Goal: Task Accomplishment & Management: Complete application form

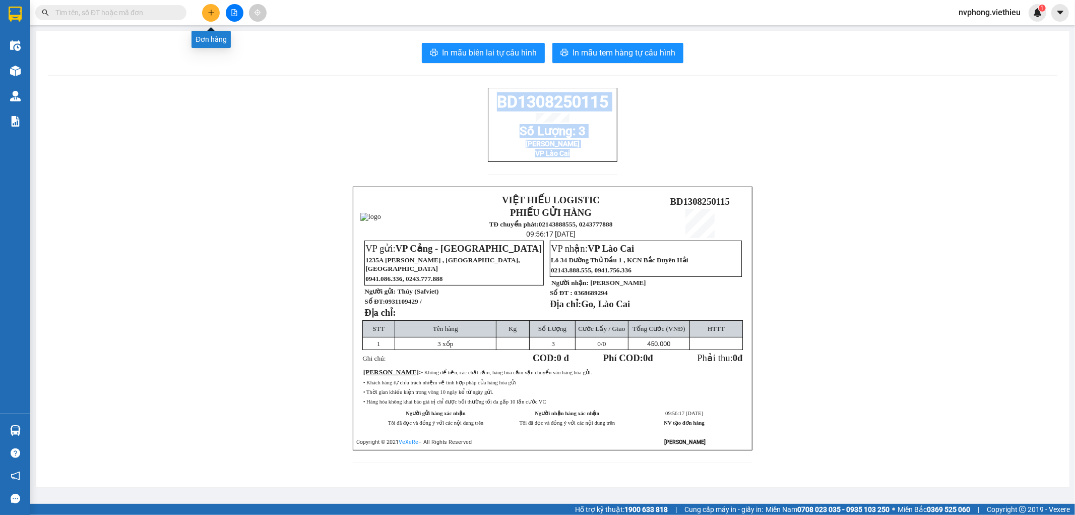
click at [218, 14] on button at bounding box center [211, 13] width 18 height 18
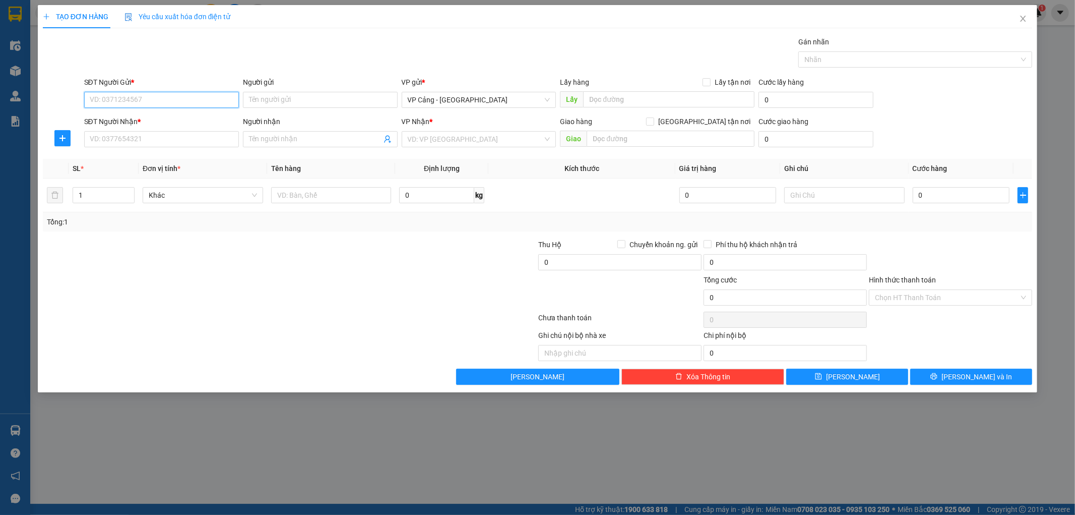
click at [150, 101] on input "SĐT Người Gửi *" at bounding box center [161, 100] width 155 height 16
type input "0986846386"
click at [266, 102] on input "Người gửi" at bounding box center [320, 100] width 155 height 16
drag, startPoint x: 165, startPoint y: 98, endPoint x: 57, endPoint y: 98, distance: 107.9
click at [57, 98] on div "SĐT Người Gửi * 0986846386 0986846386 Người gửi Tên người gửi VP gửi * VP Cảng …" at bounding box center [538, 94] width 992 height 35
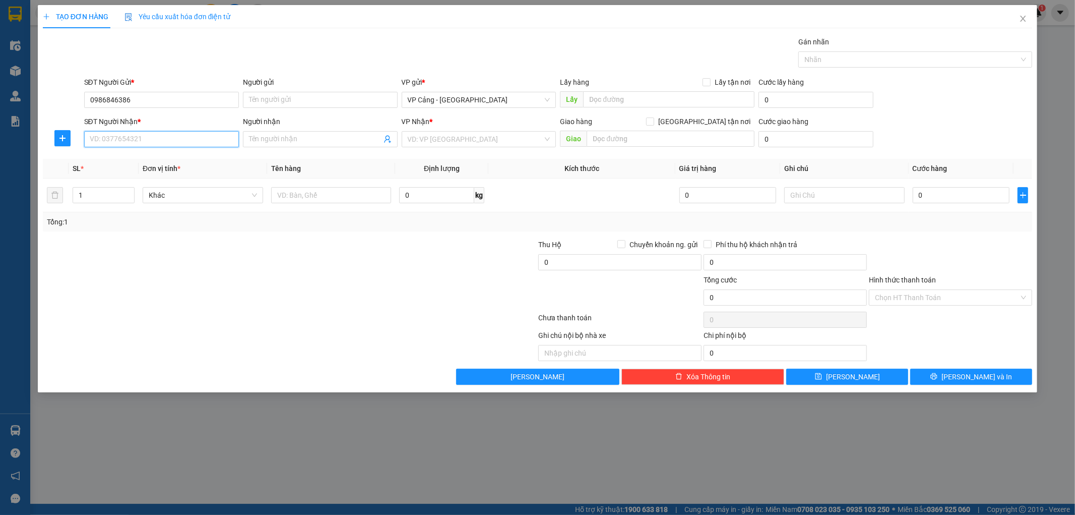
click at [98, 144] on input "SĐT Người Nhận *" at bounding box center [161, 139] width 155 height 16
paste input "0986846386"
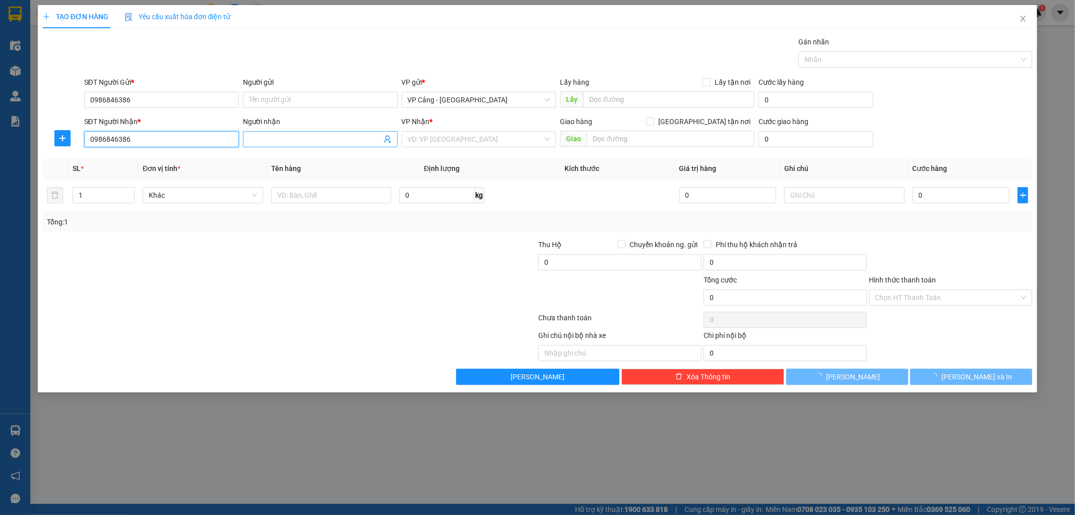
type input "0986846386"
click at [293, 140] on input "Người nhận" at bounding box center [315, 139] width 133 height 11
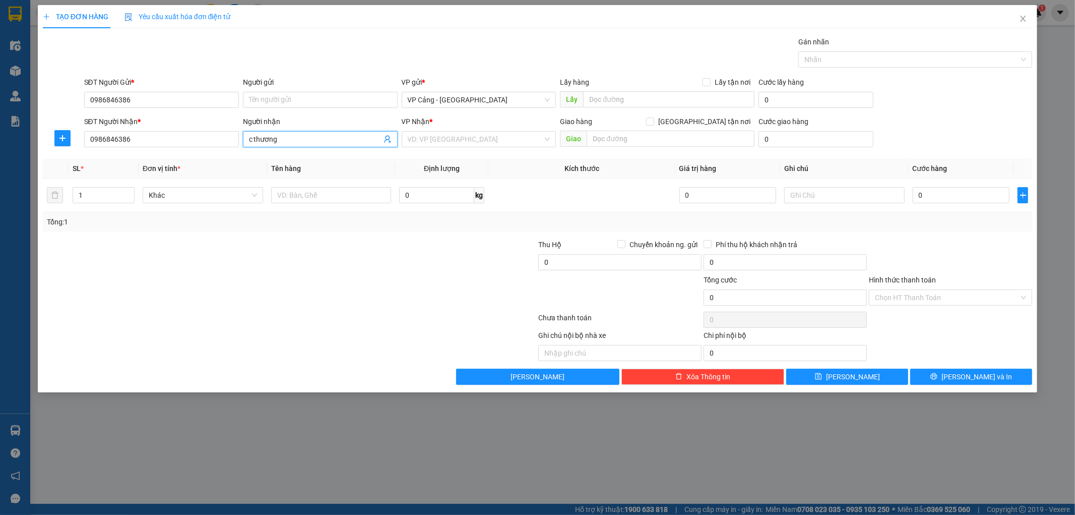
type input "c thương"
click at [127, 319] on div at bounding box center [290, 320] width 496 height 20
drag, startPoint x: 135, startPoint y: 103, endPoint x: 73, endPoint y: 111, distance: 62.5
click at [73, 111] on div "SĐT Người Gửi * 0986846386 0986846386 Người gửi Tên người gửi VP gửi * VP Cảng …" at bounding box center [538, 94] width 992 height 35
type input "0862912329"
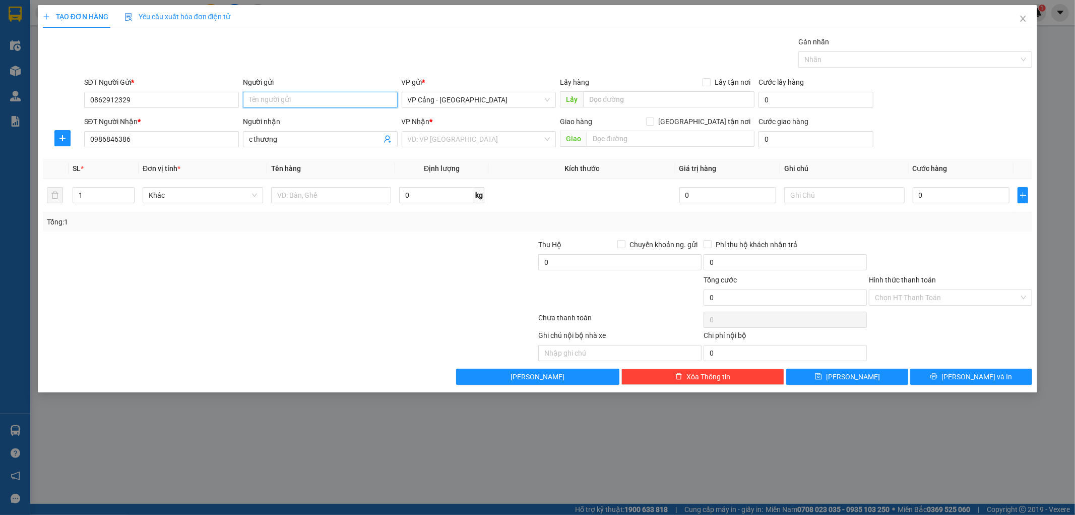
click at [249, 99] on input "Người gửi" at bounding box center [320, 100] width 155 height 16
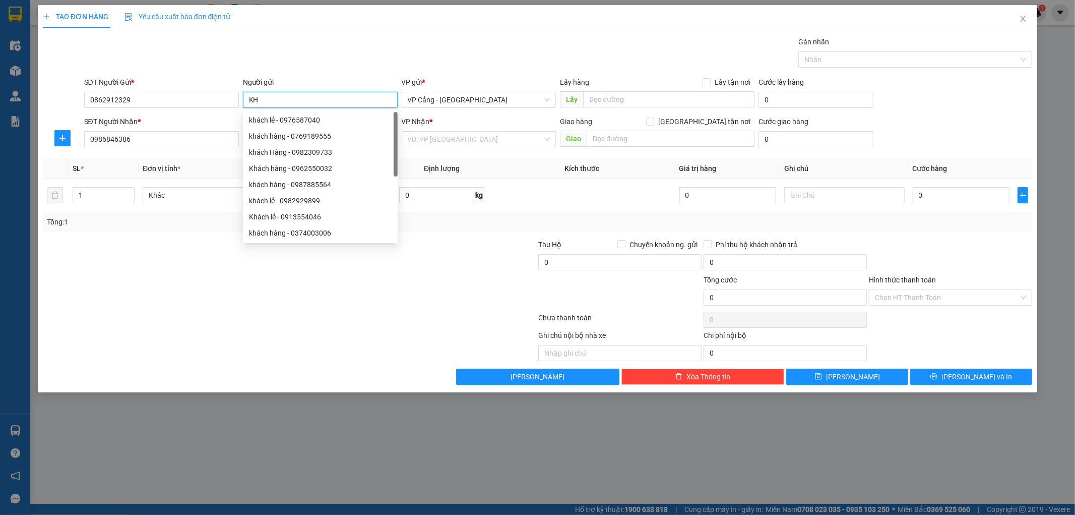
type input "K"
type input "Khách hàng"
drag, startPoint x: 180, startPoint y: 263, endPoint x: 8, endPoint y: 168, distance: 196.6
click at [173, 257] on div at bounding box center [207, 256] width 331 height 35
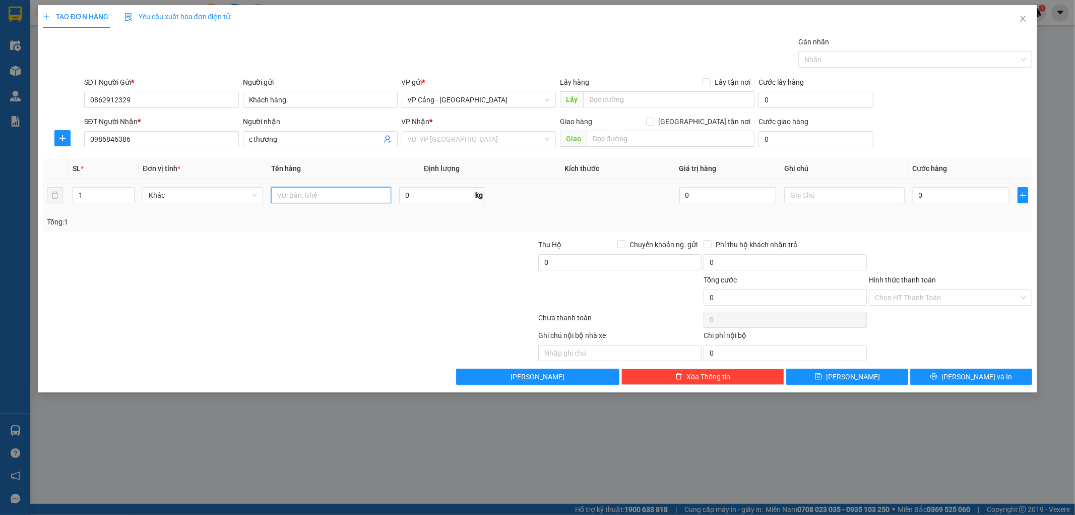
click at [311, 195] on input "text" at bounding box center [331, 195] width 120 height 16
type input "1 kiện"
click at [344, 296] on div at bounding box center [207, 291] width 331 height 35
click at [452, 138] on input "search" at bounding box center [476, 139] width 136 height 15
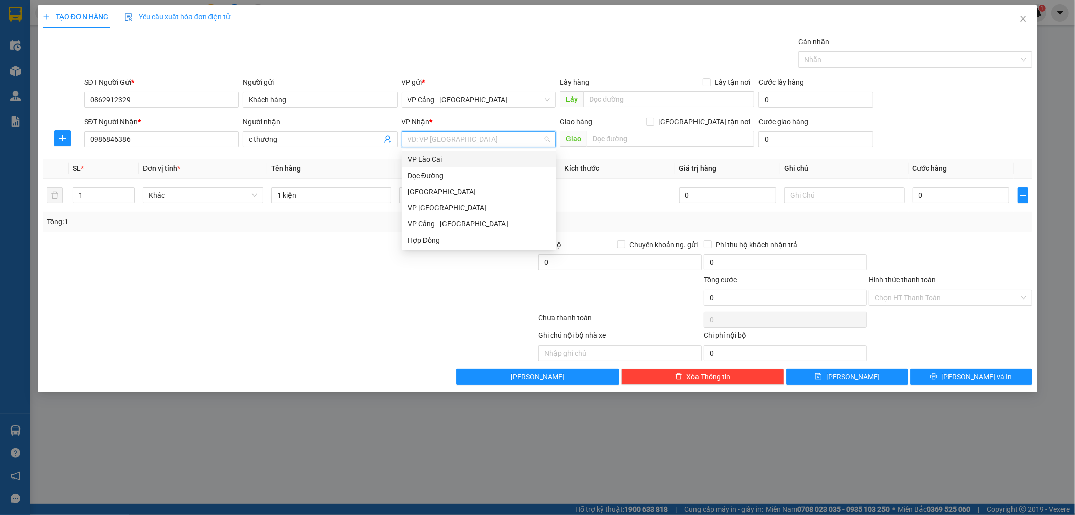
click at [434, 163] on div "VP Lào Cai" at bounding box center [479, 159] width 143 height 11
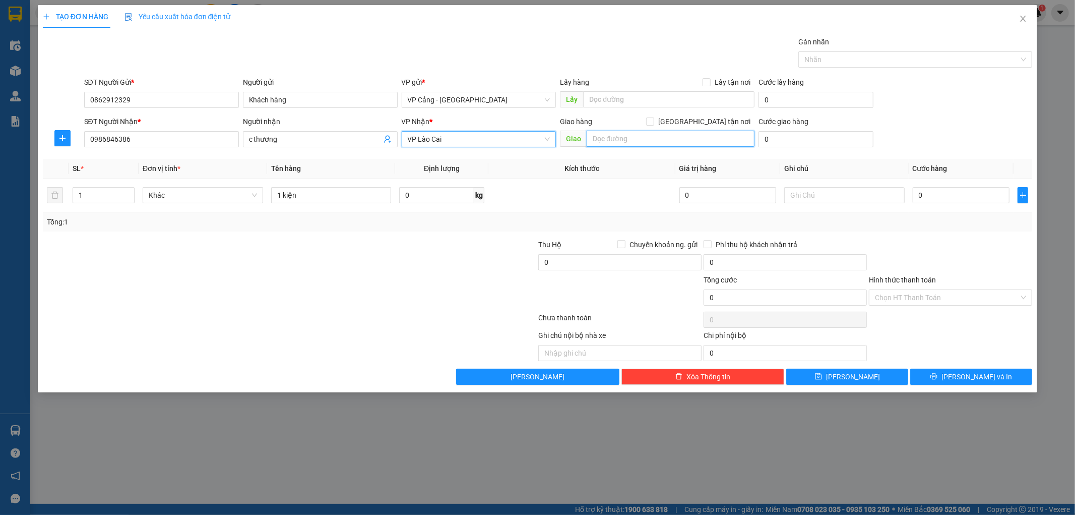
click at [604, 137] on input "text" at bounding box center [671, 139] width 168 height 16
click at [618, 139] on input "text" at bounding box center [671, 139] width 168 height 16
click at [435, 291] on div at bounding box center [455, 291] width 165 height 35
click at [601, 143] on input "text" at bounding box center [671, 139] width 168 height 16
click at [341, 271] on div at bounding box center [207, 256] width 331 height 35
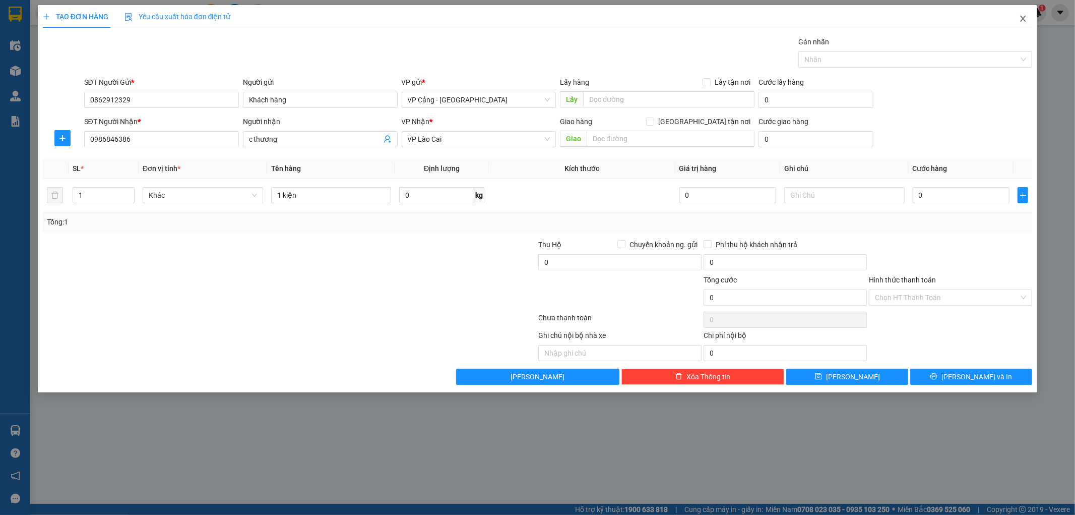
click at [1021, 21] on icon "close" at bounding box center [1023, 19] width 8 height 8
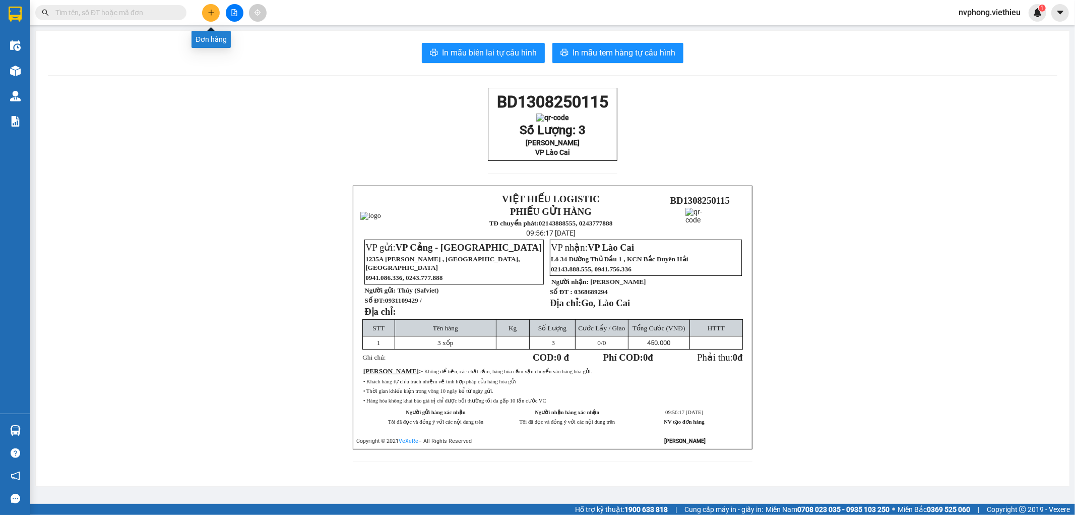
click at [215, 13] on button at bounding box center [211, 13] width 18 height 18
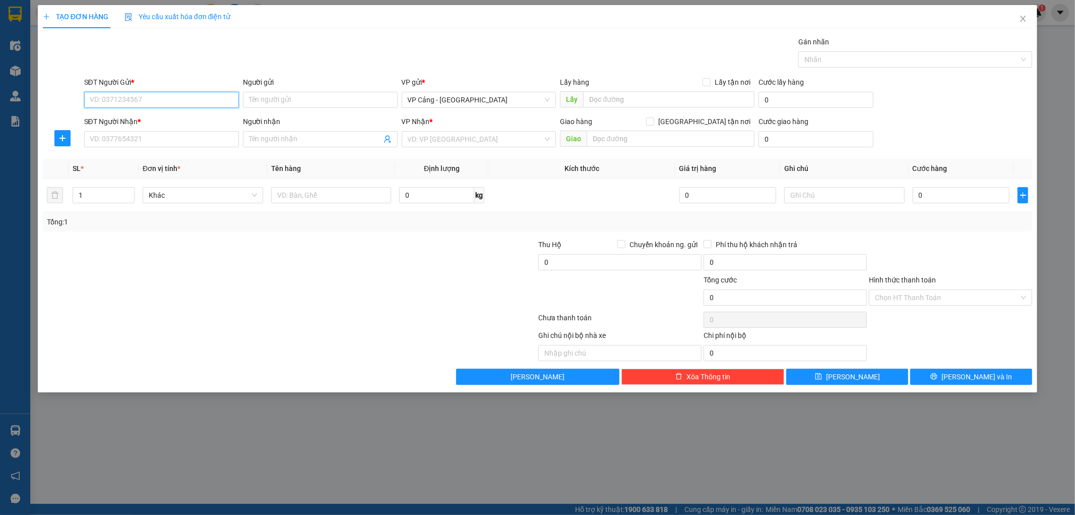
click at [152, 99] on input "SĐT Người Gửi *" at bounding box center [161, 100] width 155 height 16
click at [256, 139] on input "Người nhận" at bounding box center [315, 139] width 133 height 11
type input "0966231855"
drag, startPoint x: 296, startPoint y: 143, endPoint x: 200, endPoint y: 172, distance: 100.2
click at [200, 172] on div "Transit Pickup Surcharge Ids Transit Deliver Surcharge Ids Transit Deliver Surc…" at bounding box center [538, 210] width 990 height 348
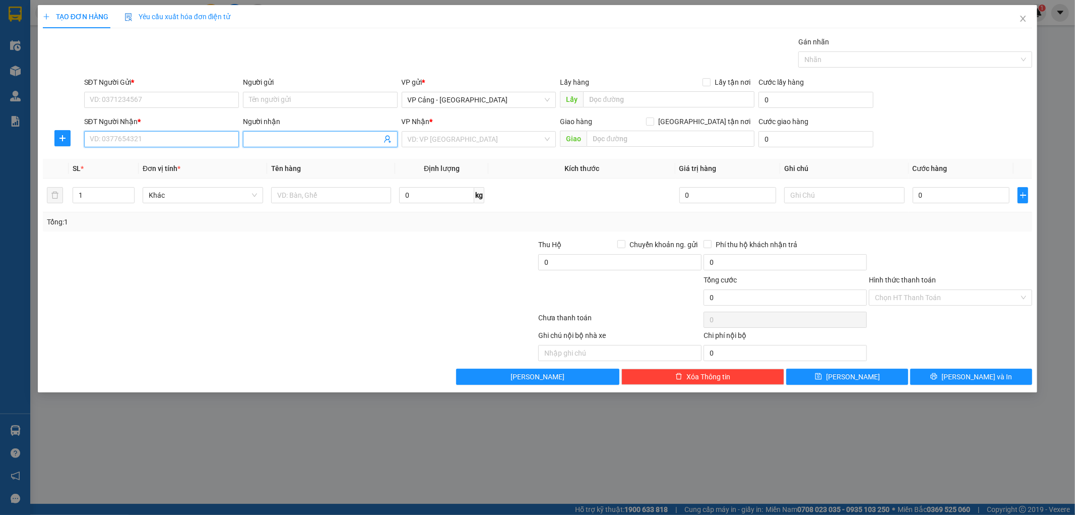
click at [144, 140] on input "SĐT Người Nhận *" at bounding box center [161, 139] width 155 height 16
type input "0966231855"
click at [158, 157] on div "0966231855 - [PERSON_NAME]" at bounding box center [161, 159] width 143 height 11
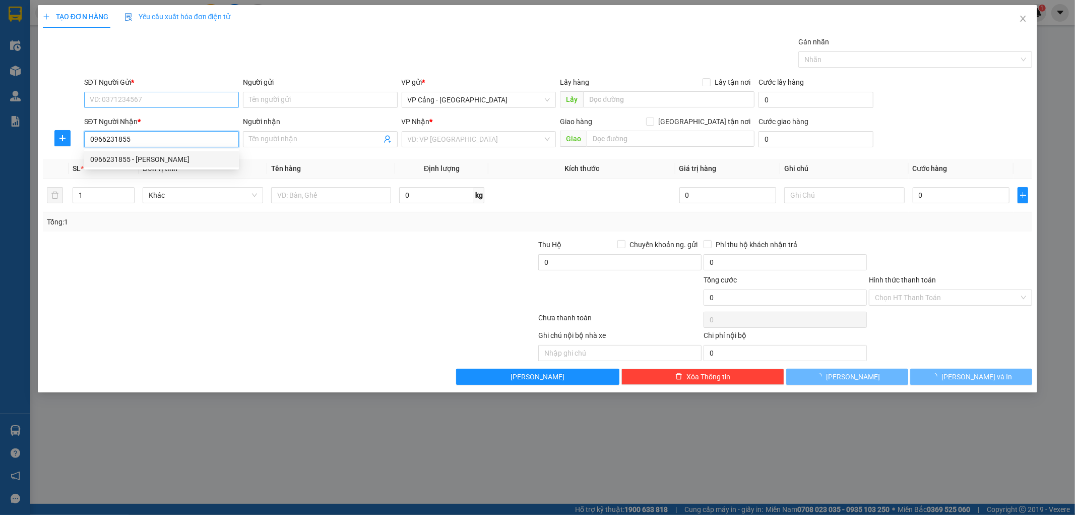
type input "[PERSON_NAME]"
checkbox input "true"
type input "[GEOGRAPHIC_DATA][PERSON_NAME], [GEOGRAPHIC_DATA], [GEOGRAPHIC_DATA]"
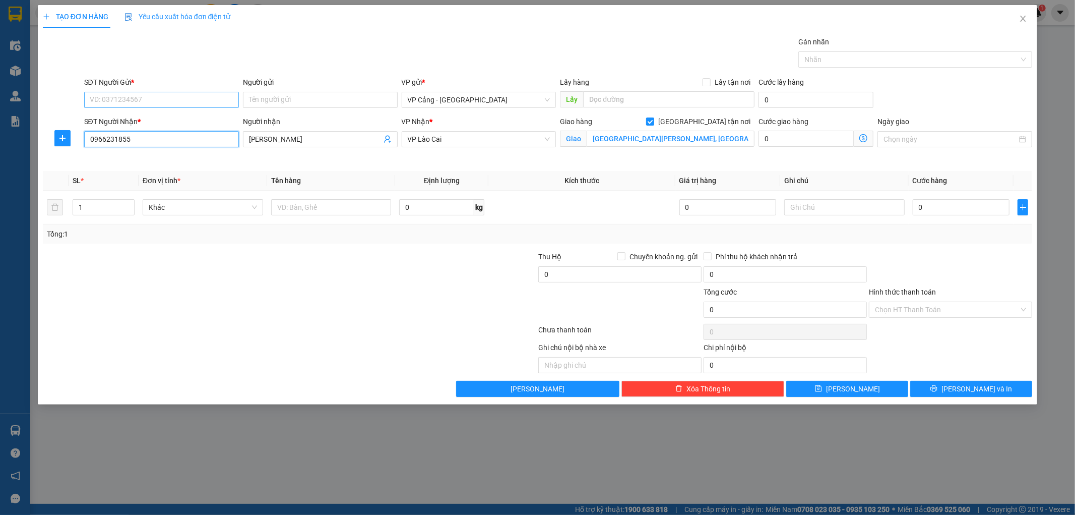
type input "0966231855"
click at [120, 102] on input "SĐT Người Gửi *" at bounding box center [161, 100] width 155 height 16
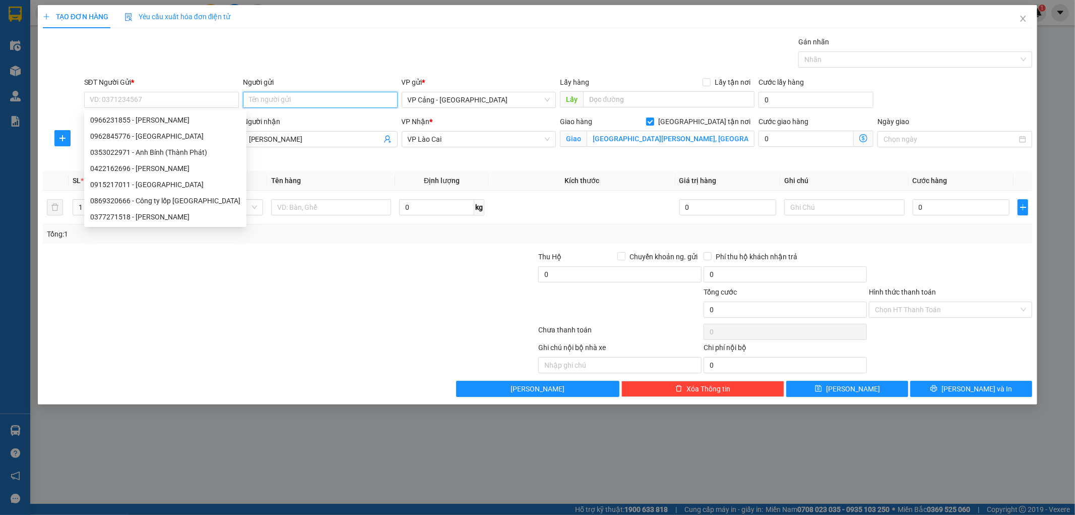
click at [281, 102] on input "Người gửi" at bounding box center [320, 100] width 155 height 16
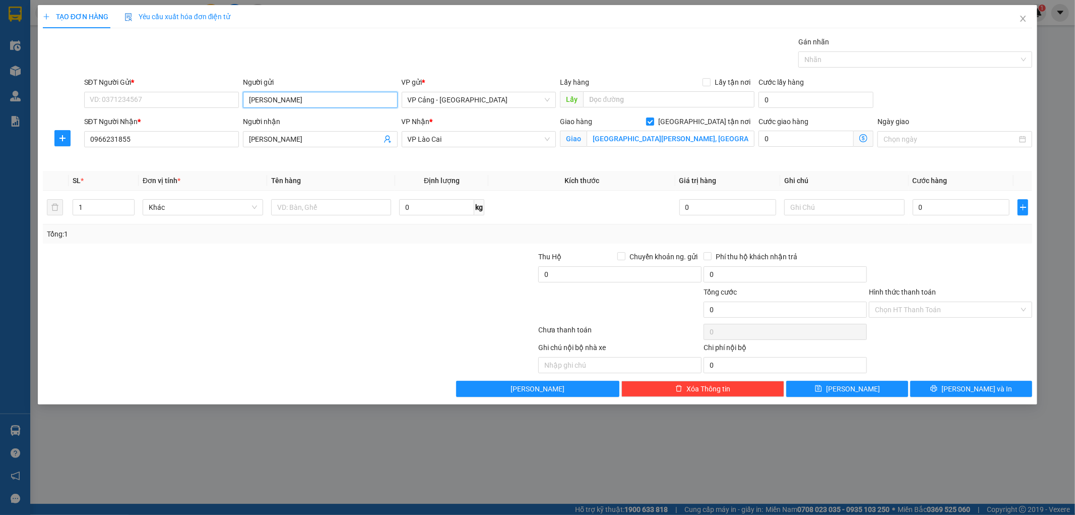
type input "[PERSON_NAME]"
click at [285, 117] on div "[PERSON_NAME] - 0941146999" at bounding box center [320, 119] width 143 height 11
type input "0941146999"
type input "[PERSON_NAME]"
drag, startPoint x: 102, startPoint y: 212, endPoint x: 72, endPoint y: 221, distance: 31.4
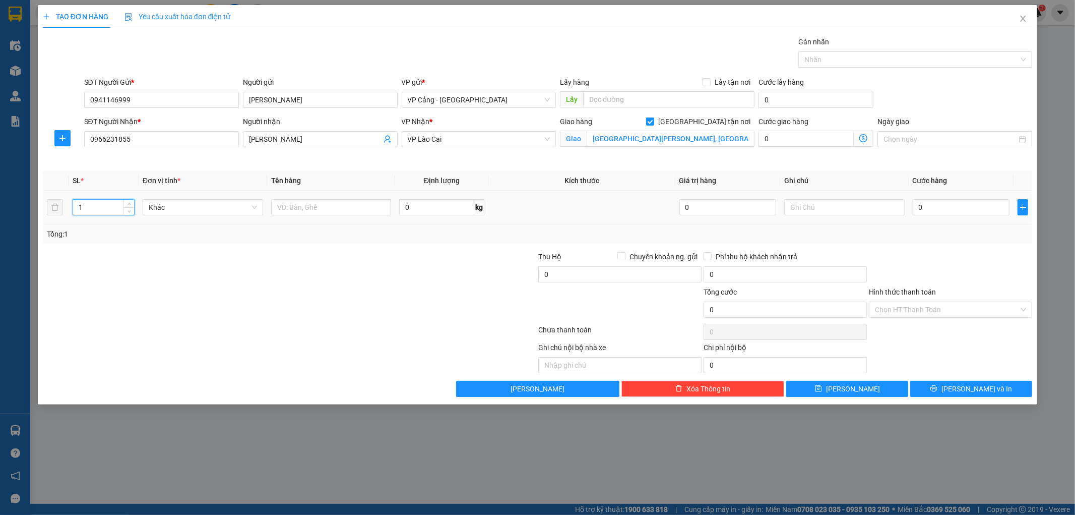
click at [72, 221] on td "1" at bounding box center [104, 208] width 70 height 34
type input "6"
drag, startPoint x: 245, startPoint y: 245, endPoint x: 281, endPoint y: 214, distance: 47.2
click at [248, 243] on div "Transit Pickup Surcharge Ids Transit Deliver Surcharge Ids Transit Deliver Surc…" at bounding box center [538, 216] width 990 height 360
click at [288, 207] on input "text" at bounding box center [331, 207] width 120 height 16
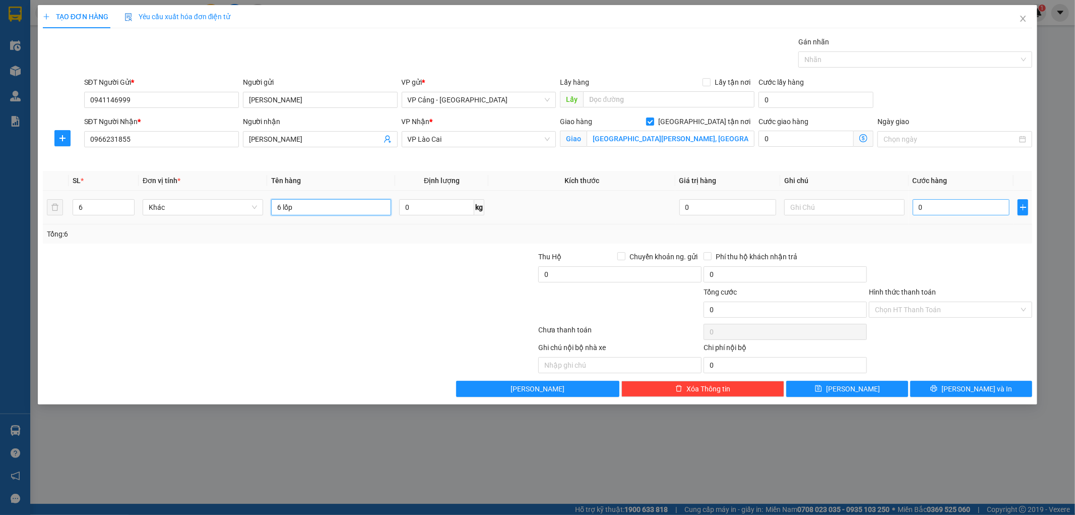
type input "6 lốp"
click at [935, 204] on input "0" at bounding box center [961, 207] width 97 height 16
type input "1"
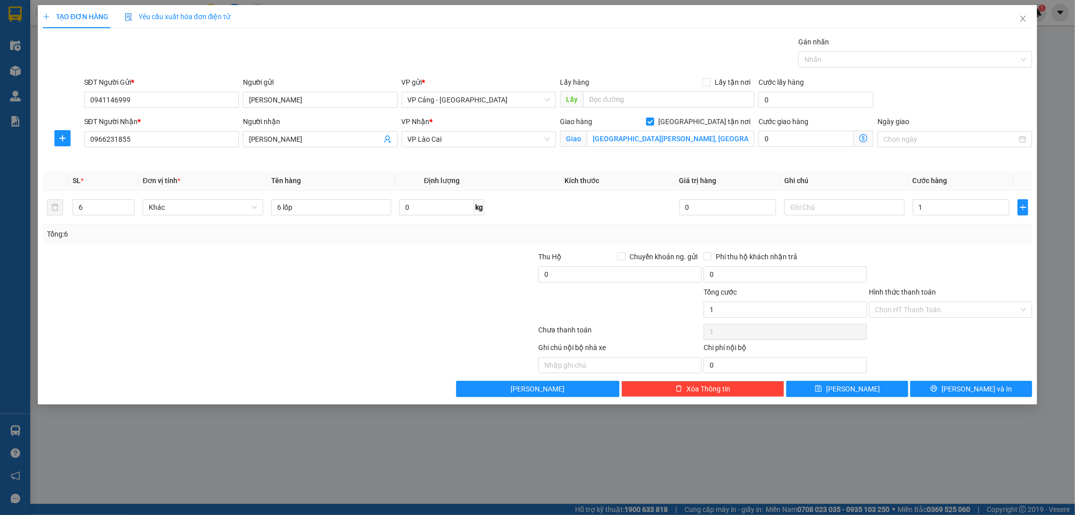
type input "1.000"
click at [940, 256] on div at bounding box center [950, 268] width 165 height 35
click at [812, 210] on input "text" at bounding box center [844, 207] width 120 height 16
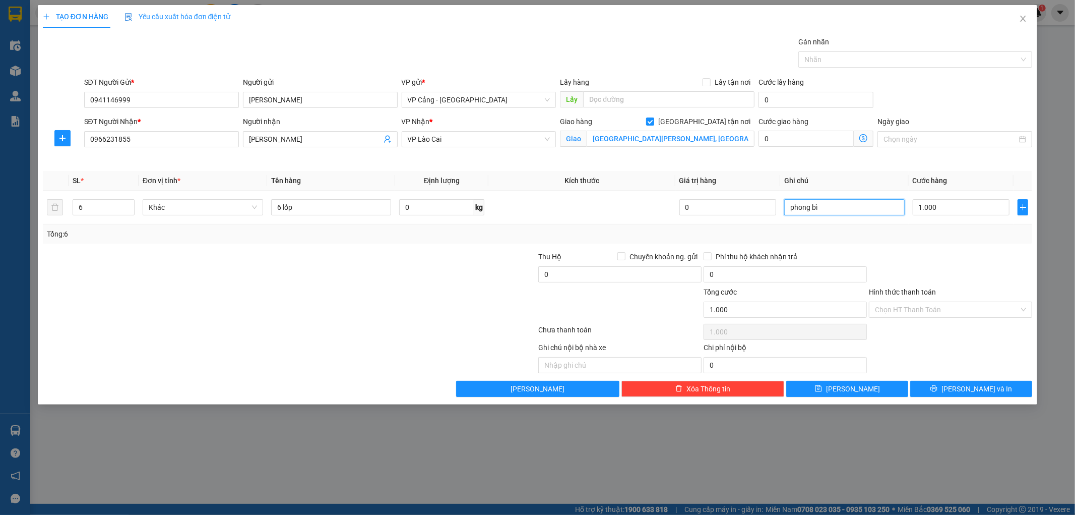
type input "phong bì"
click at [874, 234] on div "Tổng: 6" at bounding box center [538, 233] width 982 height 11
click at [926, 385] on button "[PERSON_NAME] và In" at bounding box center [971, 389] width 122 height 16
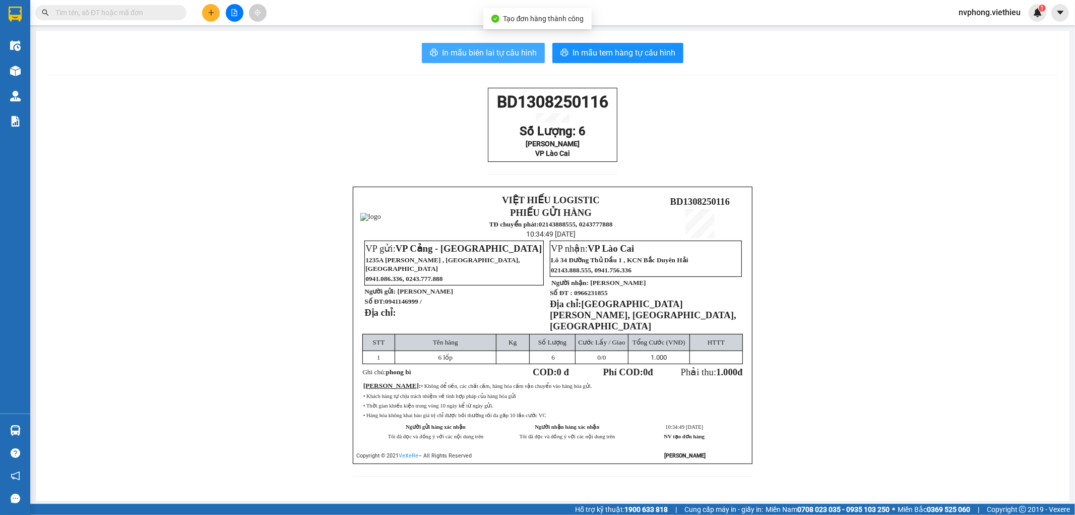
click at [467, 56] on span "In mẫu biên lai tự cấu hình" at bounding box center [489, 52] width 95 height 13
click at [210, 13] on icon "plus" at bounding box center [211, 12] width 6 height 1
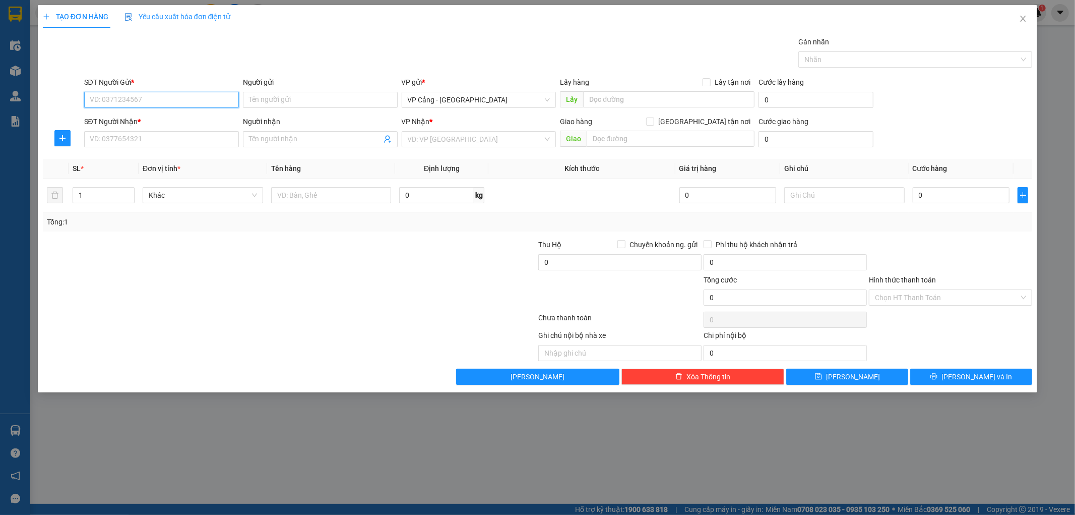
click at [103, 104] on input "SĐT Người Gửi *" at bounding box center [161, 100] width 155 height 16
drag, startPoint x: 139, startPoint y: 102, endPoint x: 113, endPoint y: 102, distance: 25.7
click at [135, 102] on input "0593593222" at bounding box center [161, 100] width 155 height 16
drag, startPoint x: 88, startPoint y: 99, endPoint x: 141, endPoint y: 100, distance: 53.4
click at [141, 100] on input "0593593222" at bounding box center [161, 100] width 155 height 16
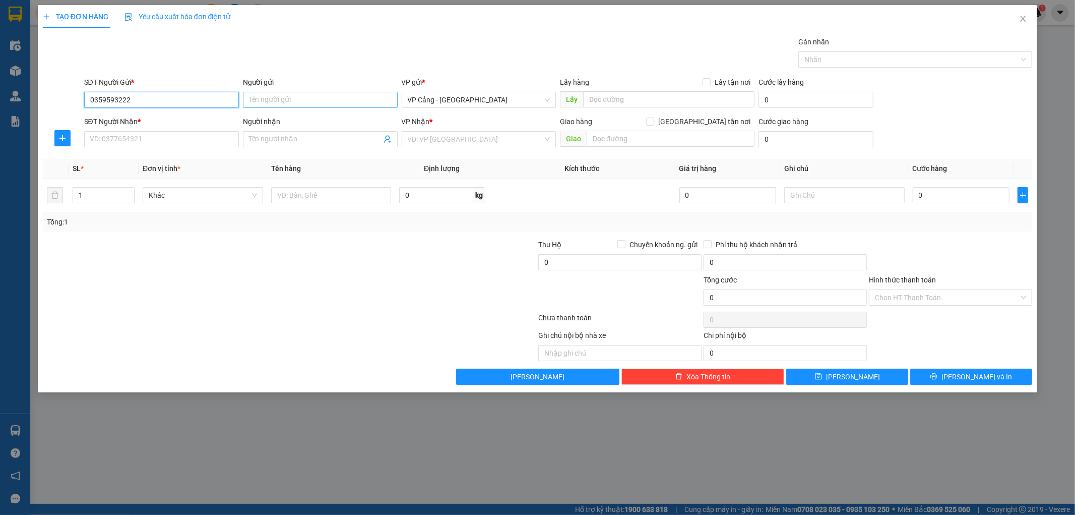
type input "0359593222"
click at [271, 102] on input "Người gửi" at bounding box center [320, 100] width 155 height 16
type input "k"
click at [311, 100] on input "Người gửi" at bounding box center [320, 100] width 155 height 16
type input "C hằng"
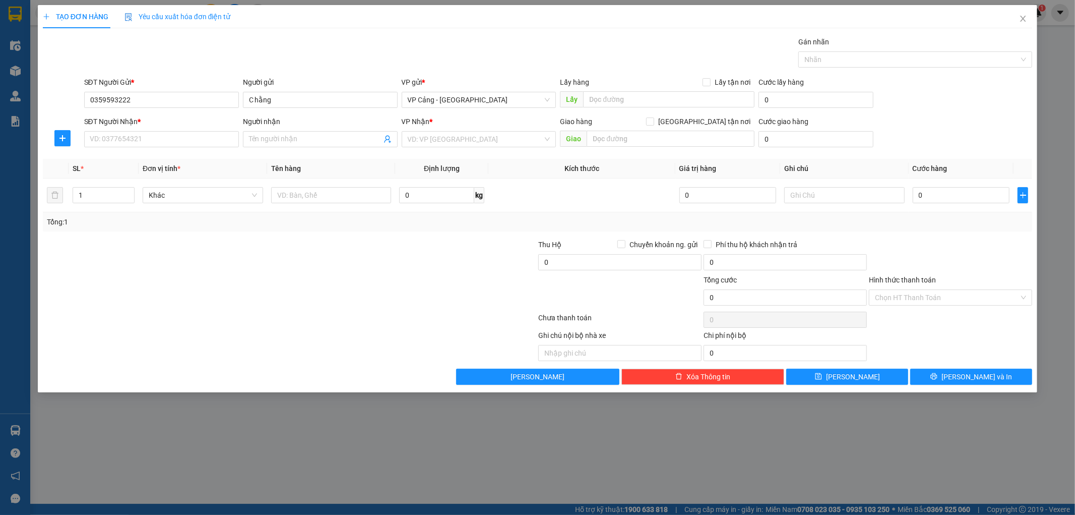
drag, startPoint x: 254, startPoint y: 232, endPoint x: 227, endPoint y: 221, distance: 28.5
click at [253, 232] on div "Transit Pickup Surcharge Ids Transit Deliver Surcharge Ids Transit Deliver Surc…" at bounding box center [538, 210] width 990 height 348
click at [105, 140] on input "SĐT Người Nhận *" at bounding box center [161, 139] width 155 height 16
click at [116, 159] on div "0972414389 - Lâm" at bounding box center [161, 159] width 143 height 11
type input "0972414389"
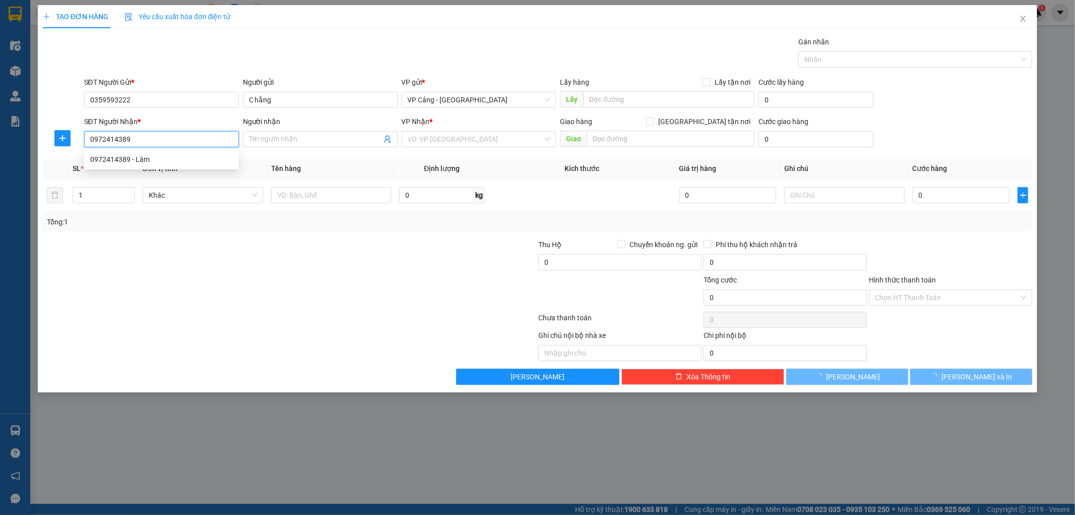
type input "Lâm"
checkbox input "true"
type input "046 [PERSON_NAME]"
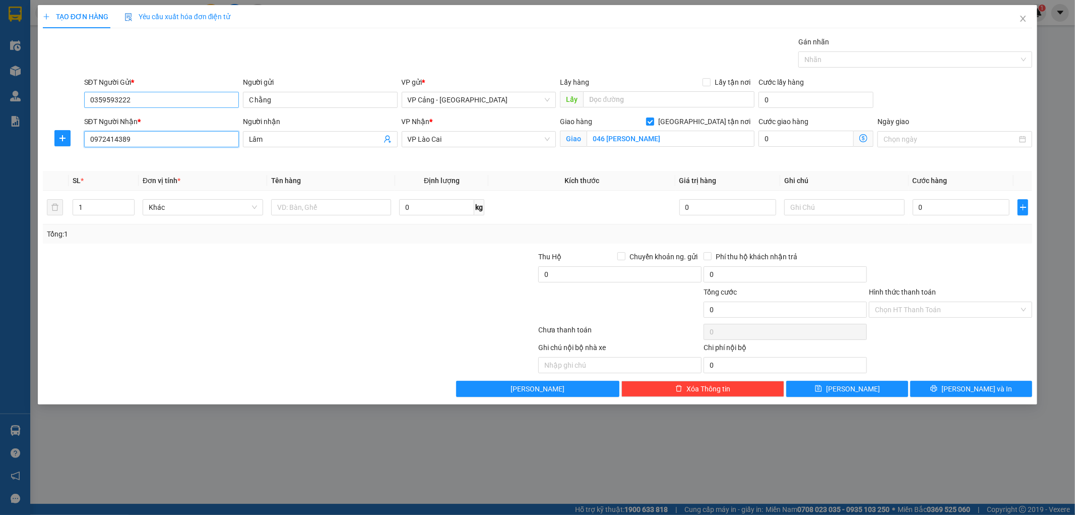
type input "0972414389"
click at [145, 100] on input "0359593222" at bounding box center [161, 100] width 155 height 16
drag, startPoint x: 144, startPoint y: 103, endPoint x: 75, endPoint y: 103, distance: 69.6
click at [75, 103] on div "SĐT Người Gửi * 0359593222 0359593222 Người gửi C hằng VP gửi * VP Cảng - [GEOG…" at bounding box center [538, 94] width 992 height 35
type input "0911118633"
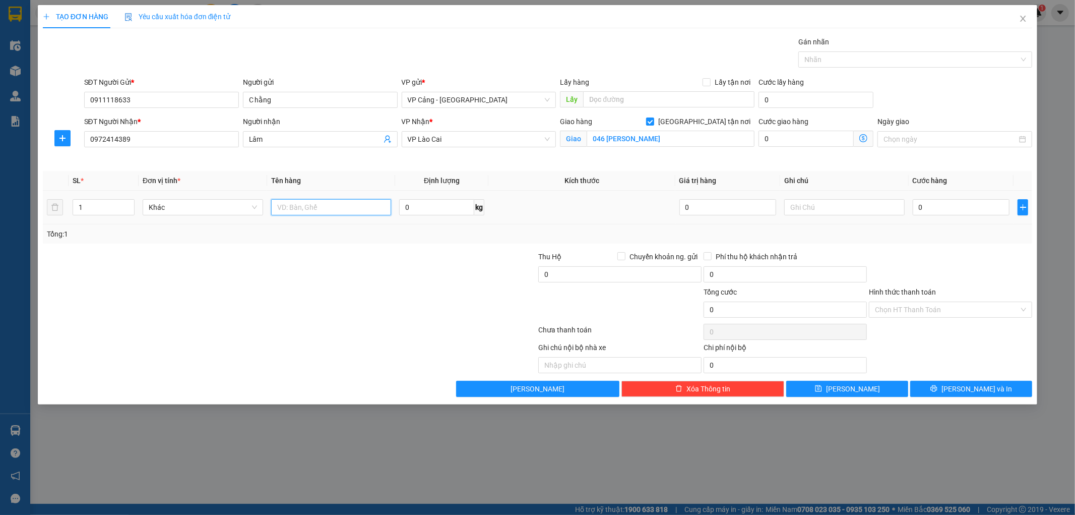
click at [306, 208] on input "text" at bounding box center [331, 207] width 120 height 16
type input "1"
type input "20 hộp ván sàn"
drag, startPoint x: 81, startPoint y: 207, endPoint x: 75, endPoint y: 209, distance: 6.9
click at [75, 209] on input "1" at bounding box center [103, 207] width 61 height 15
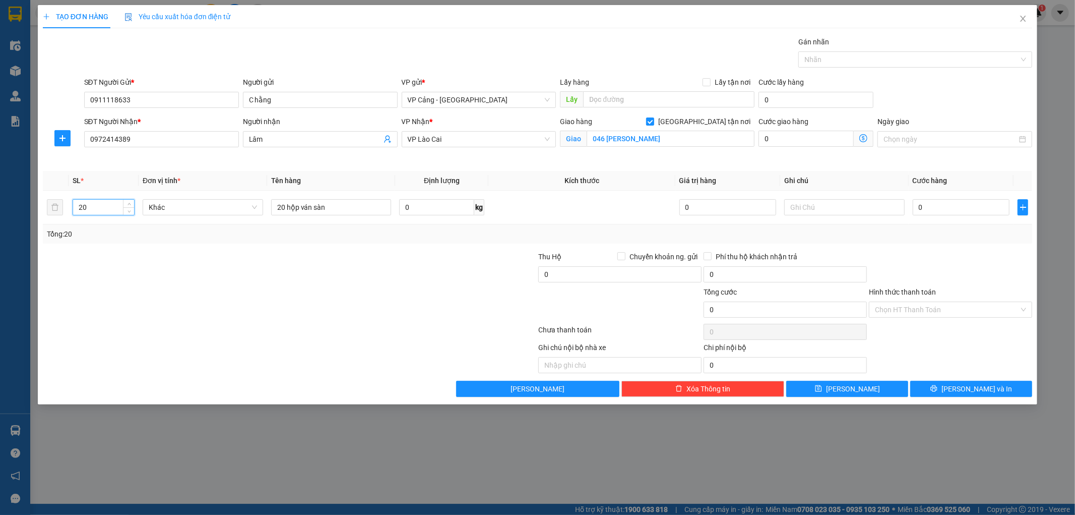
type input "20"
drag, startPoint x: 261, startPoint y: 268, endPoint x: 299, endPoint y: 273, distance: 38.6
click at [262, 268] on div at bounding box center [207, 268] width 331 height 35
click at [934, 208] on input "0" at bounding box center [961, 207] width 97 height 16
type input "1"
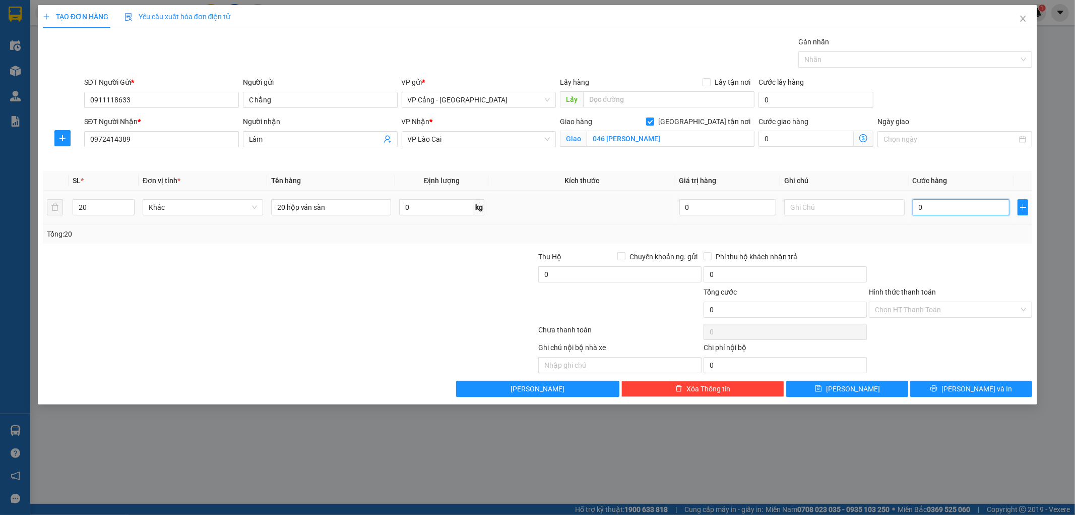
type input "1"
type input "1.000"
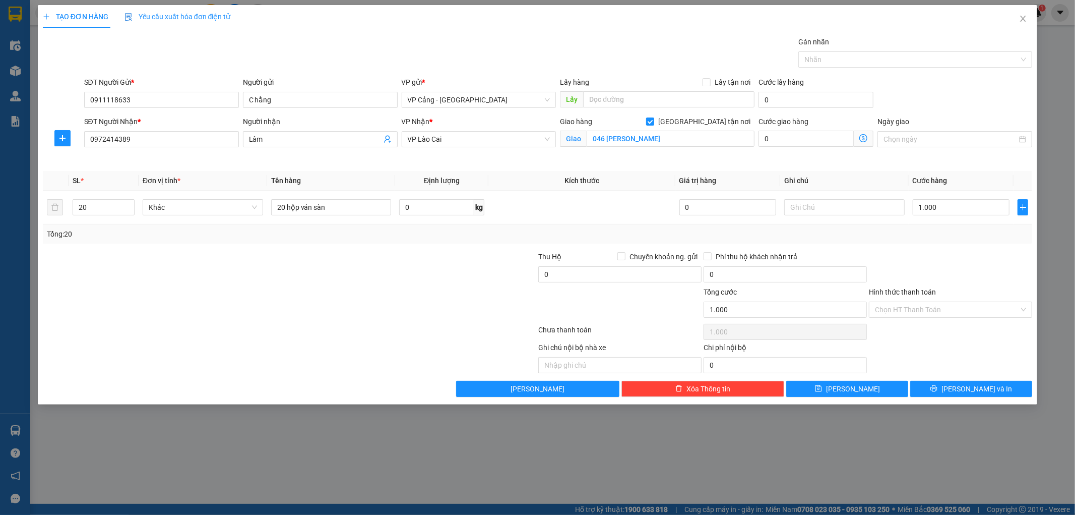
click at [987, 254] on div at bounding box center [950, 268] width 165 height 35
click at [946, 384] on button "[PERSON_NAME] và In" at bounding box center [971, 389] width 122 height 16
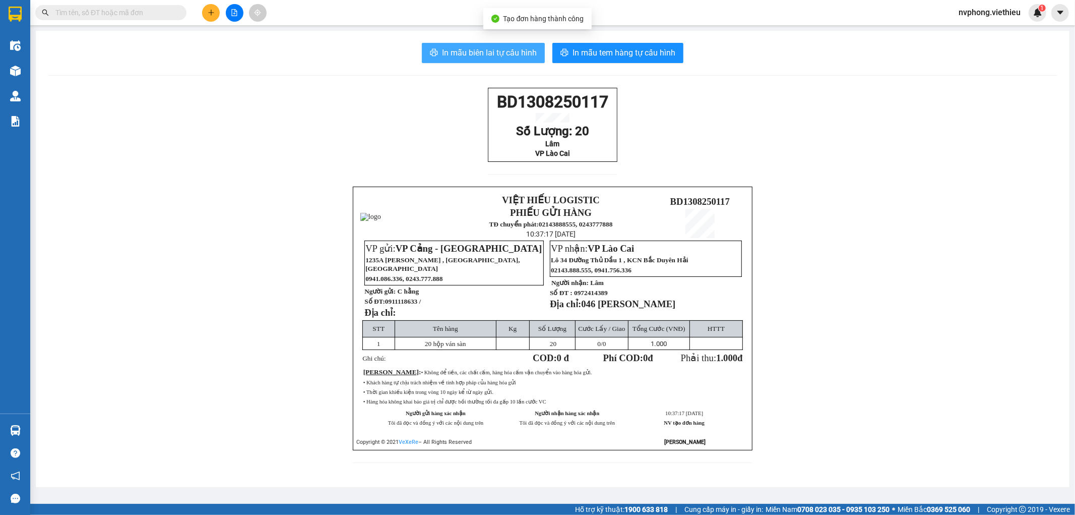
click at [505, 53] on span "In mẫu biên lai tự cấu hình" at bounding box center [489, 52] width 95 height 13
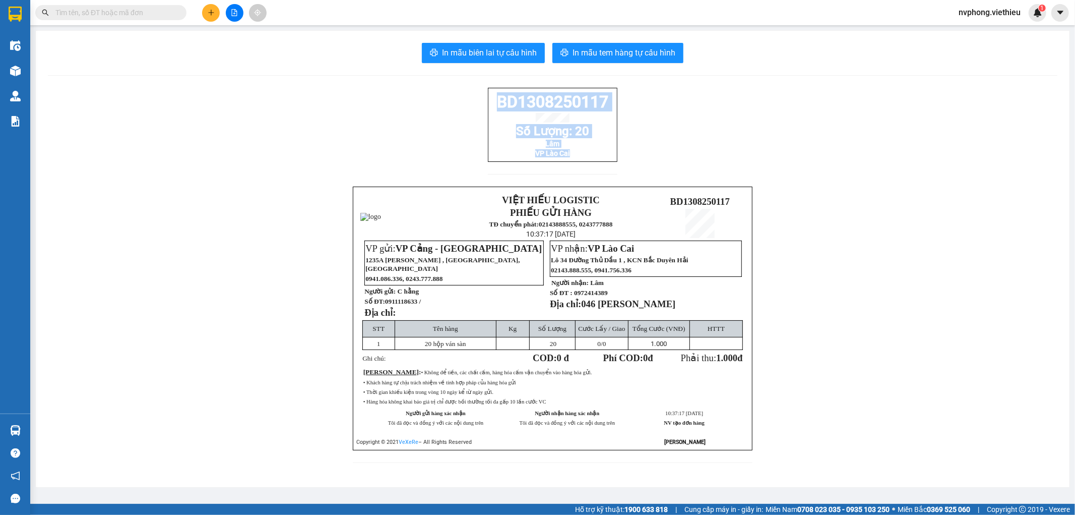
drag, startPoint x: 495, startPoint y: 107, endPoint x: 581, endPoint y: 180, distance: 113.0
click at [581, 180] on div "BD1308250117 Số Lượng: 20 Lâm VP Lào Cai" at bounding box center [553, 137] width 130 height 99
copy div "BD1308250117 Số Lượng: 20 Lâm VP Lào Cai"
click at [870, 344] on div "BD1308250117 Số Lượng: 20 Lâm VP Lào Cai VIỆT HIẾU LOGISTIC PHIẾU GỬI HÀNG TĐ c…" at bounding box center [553, 281] width 1010 height 387
click at [686, 131] on div "BD1308250117 Số Lượng: 20 Lâm VP Lào Cai VIỆT HIẾU LOGISTIC PHIẾU GỬI HÀNG TĐ c…" at bounding box center [553, 281] width 1010 height 387
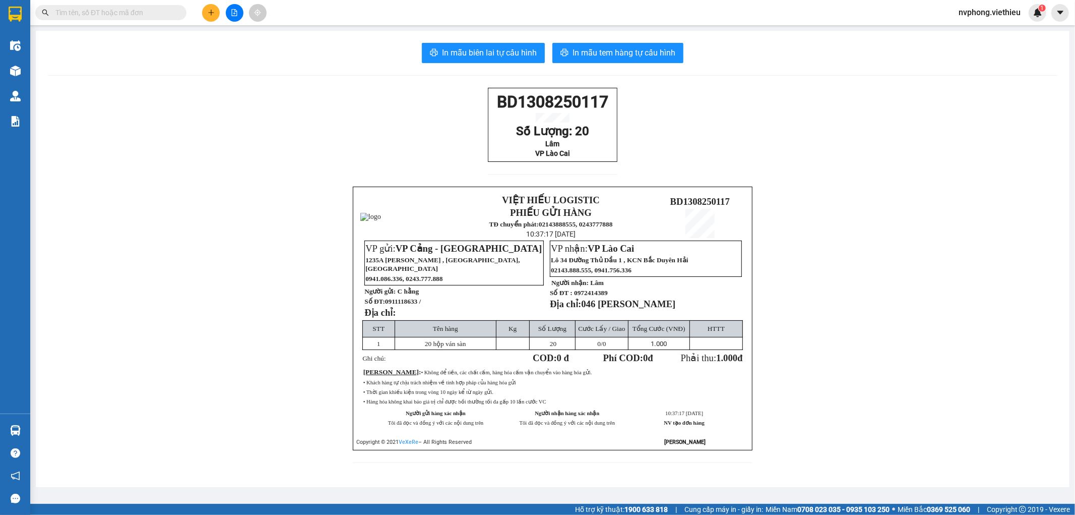
click at [215, 17] on button at bounding box center [211, 13] width 18 height 18
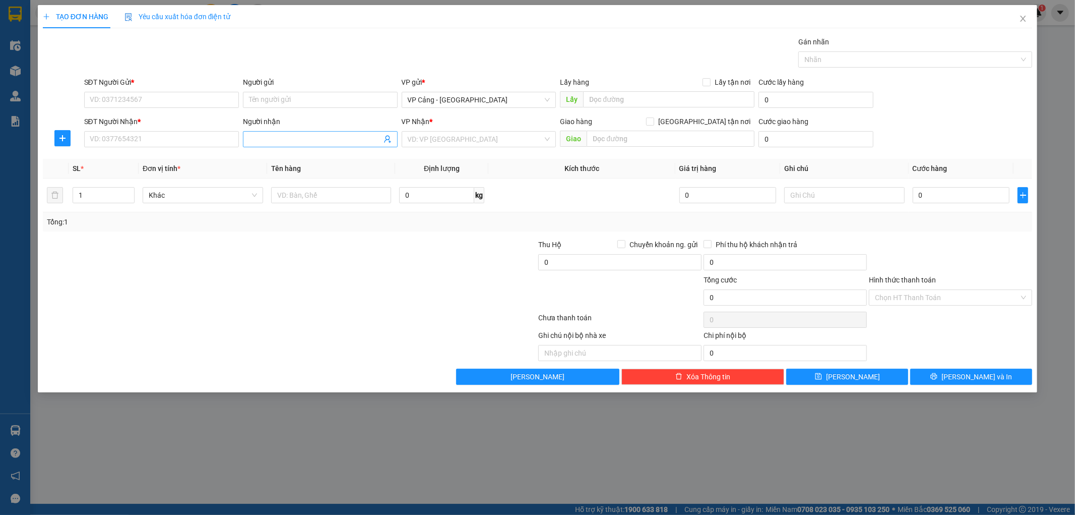
click at [256, 138] on input "Người nhận" at bounding box center [315, 139] width 133 height 11
type input "[PERSON_NAME]"
click at [290, 159] on div "[PERSON_NAME] - 0966231855" at bounding box center [320, 159] width 143 height 11
type input "0966231855"
type input "[PERSON_NAME]"
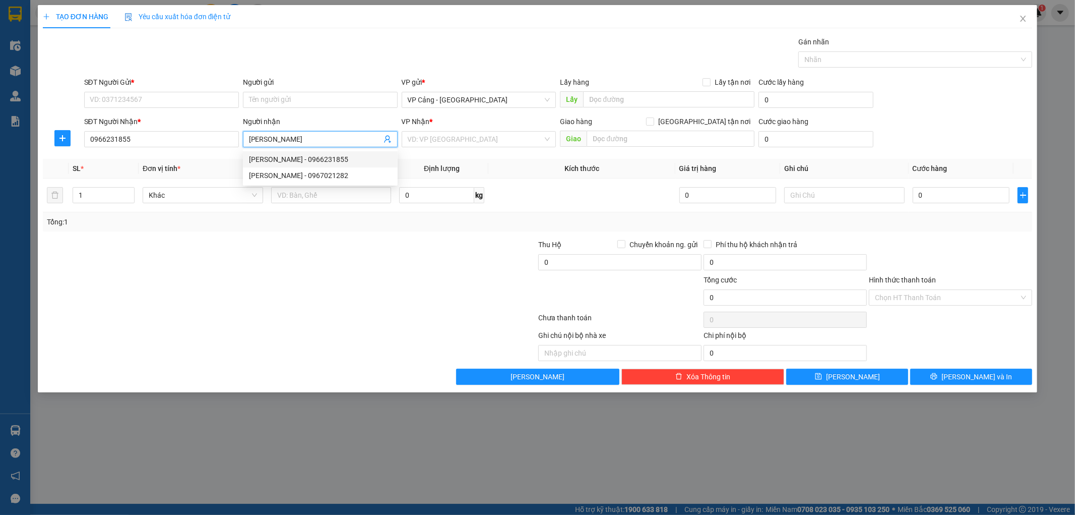
checkbox input "true"
type input "[GEOGRAPHIC_DATA][PERSON_NAME], [GEOGRAPHIC_DATA], [GEOGRAPHIC_DATA]"
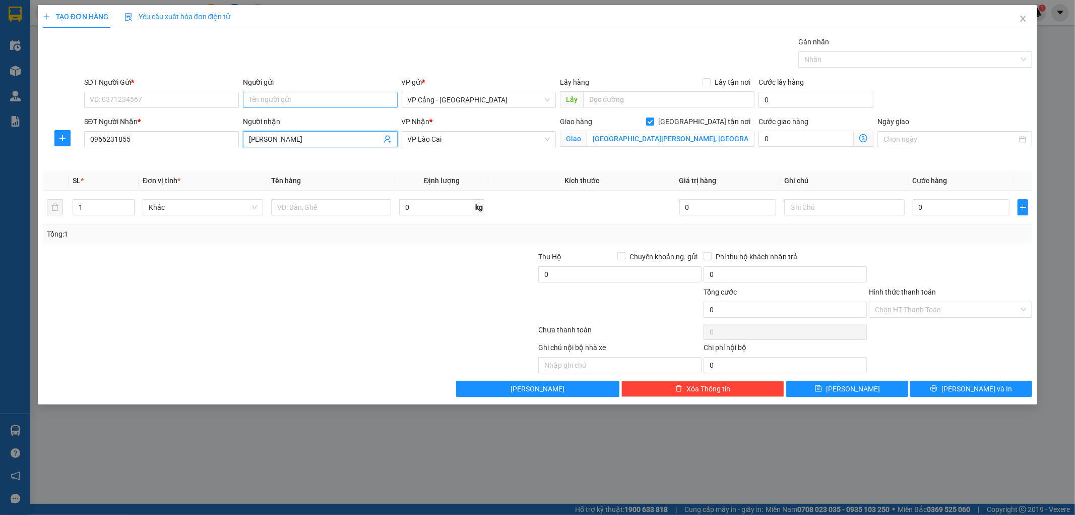
type input "[PERSON_NAME]"
click at [276, 102] on input "Người gửi" at bounding box center [320, 100] width 155 height 16
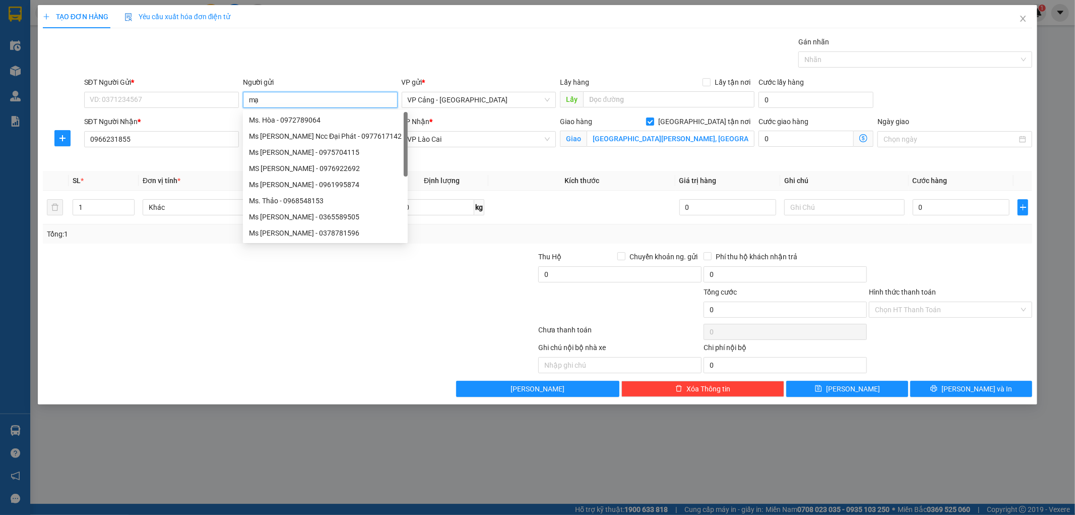
type input "m"
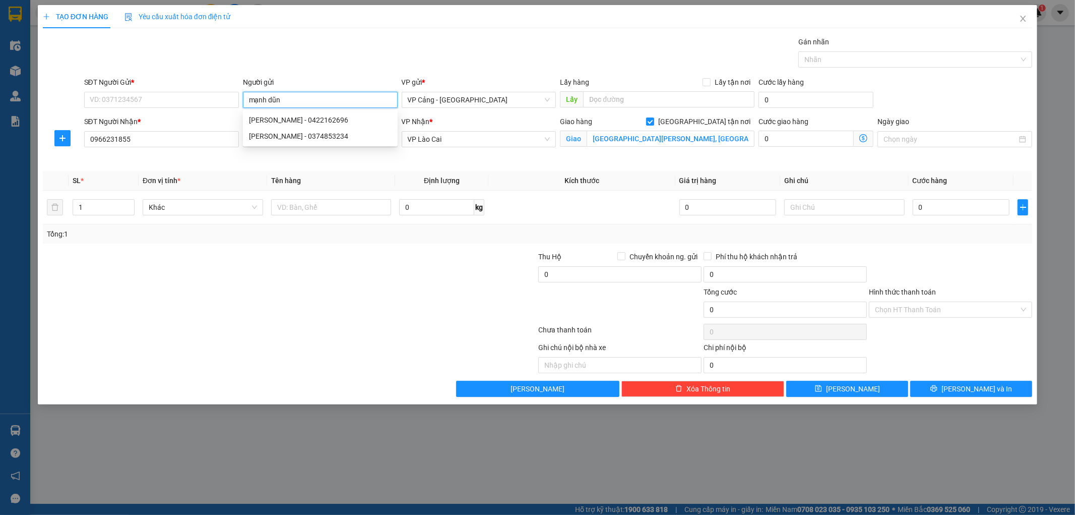
type input "[PERSON_NAME]"
click at [288, 123] on div "[PERSON_NAME] - 0422162696" at bounding box center [320, 119] width 143 height 11
type input "0422162696"
type input "[PERSON_NAME]"
drag, startPoint x: 78, startPoint y: 218, endPoint x: 68, endPoint y: 222, distance: 11.5
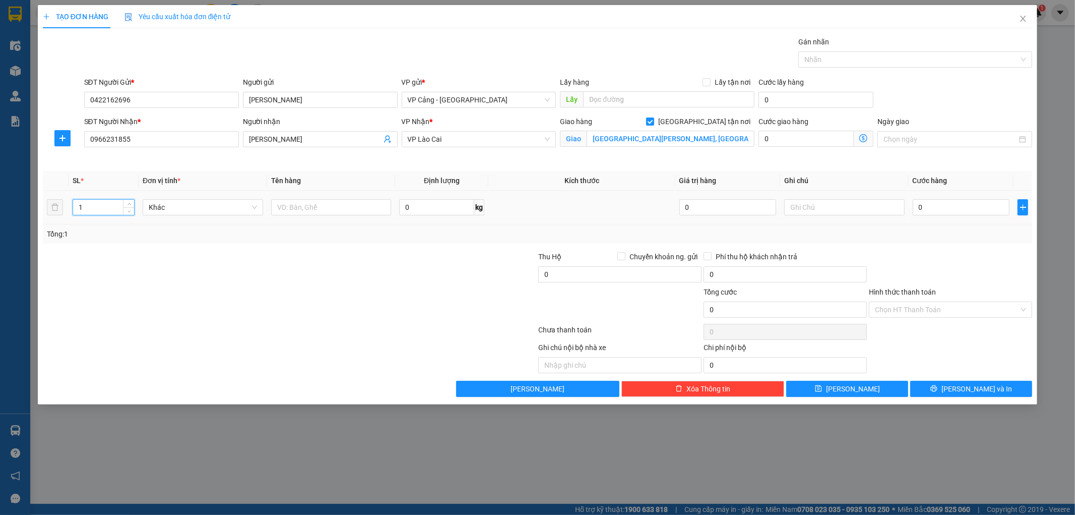
click at [68, 222] on tr "1 Khác 0 kg 0 0" at bounding box center [538, 208] width 990 height 34
type input "7"
drag, startPoint x: 192, startPoint y: 277, endPoint x: 305, endPoint y: 223, distance: 124.9
click at [222, 261] on div at bounding box center [207, 268] width 331 height 35
click at [303, 204] on input "text" at bounding box center [331, 207] width 120 height 16
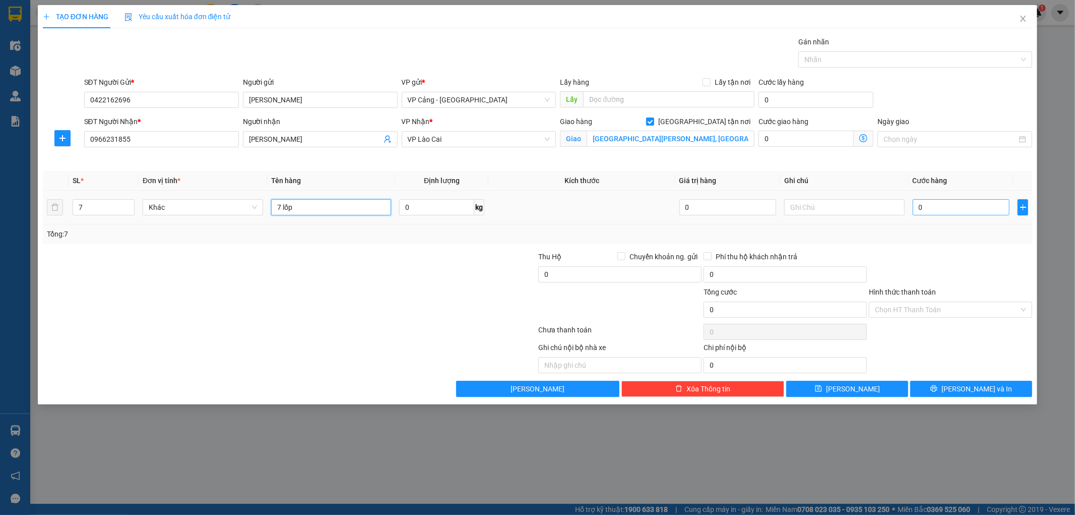
type input "7 lốp"
click at [965, 204] on input "0" at bounding box center [961, 207] width 97 height 16
type input "1"
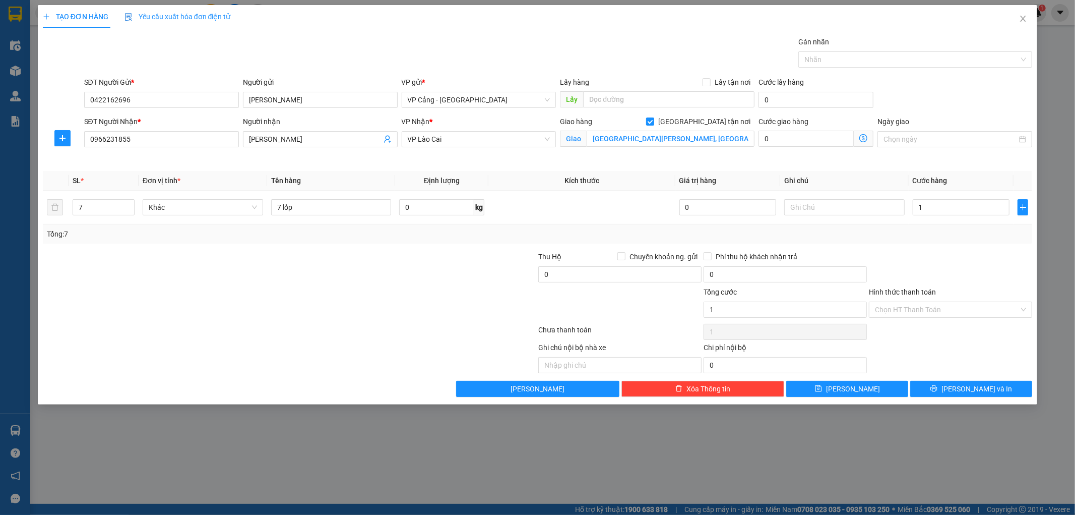
type input "1.000"
click at [961, 243] on div "Tổng: 7" at bounding box center [538, 233] width 990 height 19
click at [936, 391] on button "[PERSON_NAME] và In" at bounding box center [971, 389] width 122 height 16
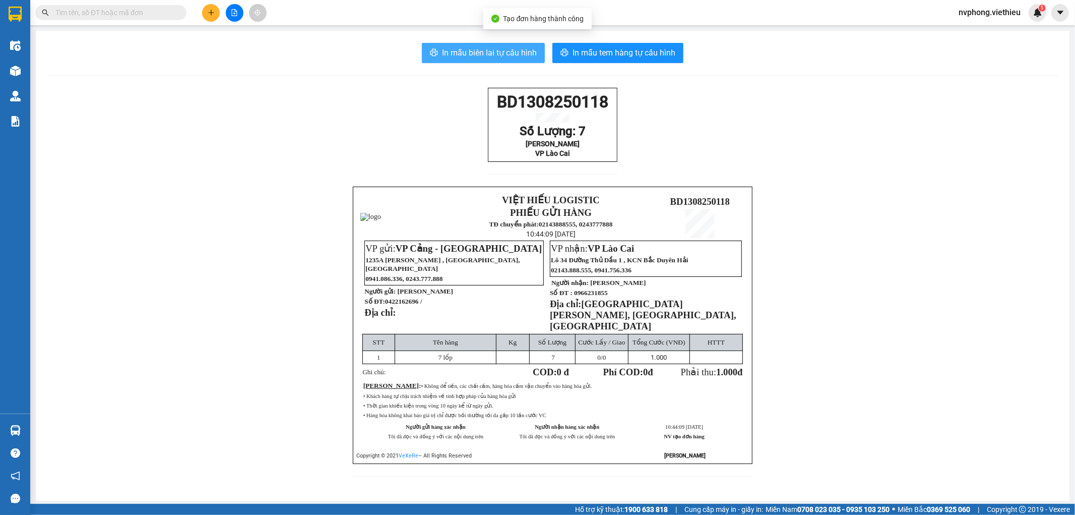
click at [493, 54] on span "In mẫu biên lai tự cấu hình" at bounding box center [489, 52] width 95 height 13
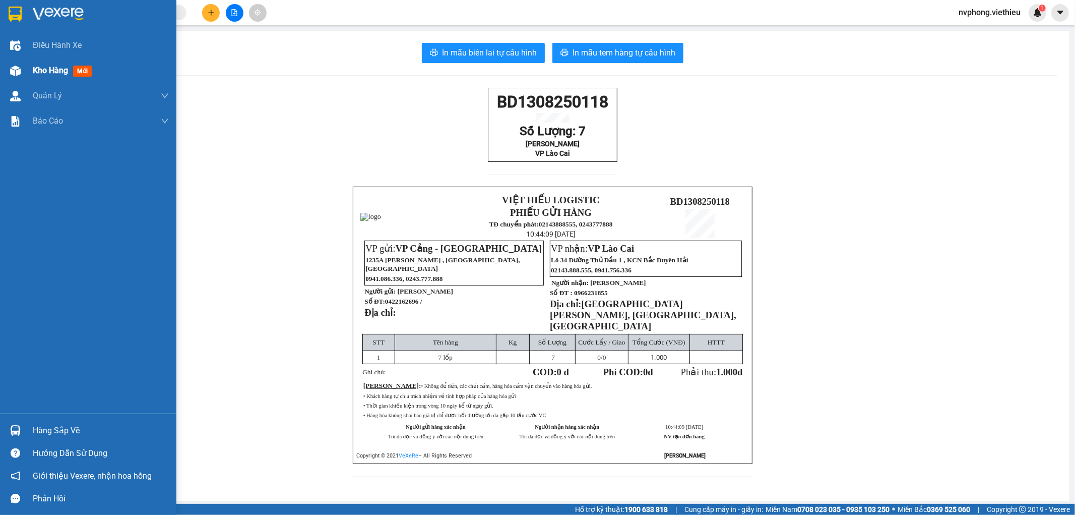
click at [49, 74] on span "Kho hàng" at bounding box center [50, 71] width 35 height 10
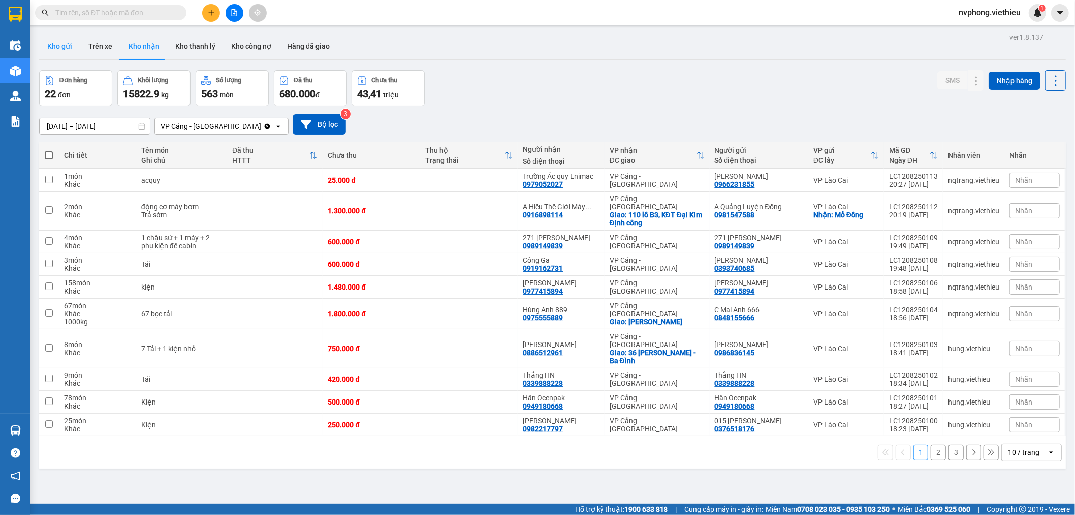
click at [66, 44] on button "Kho gửi" at bounding box center [59, 46] width 41 height 24
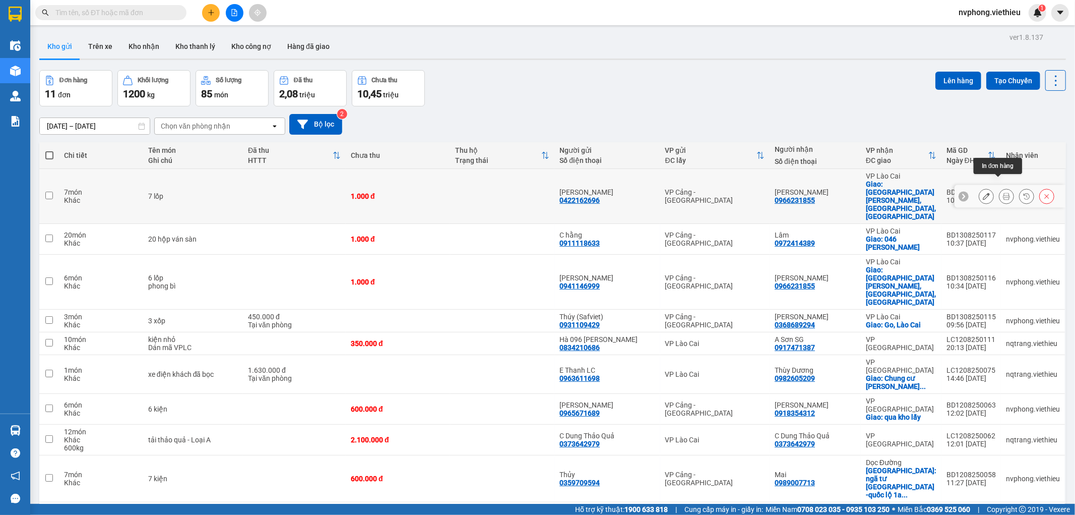
click at [1003, 193] on icon at bounding box center [1006, 196] width 7 height 7
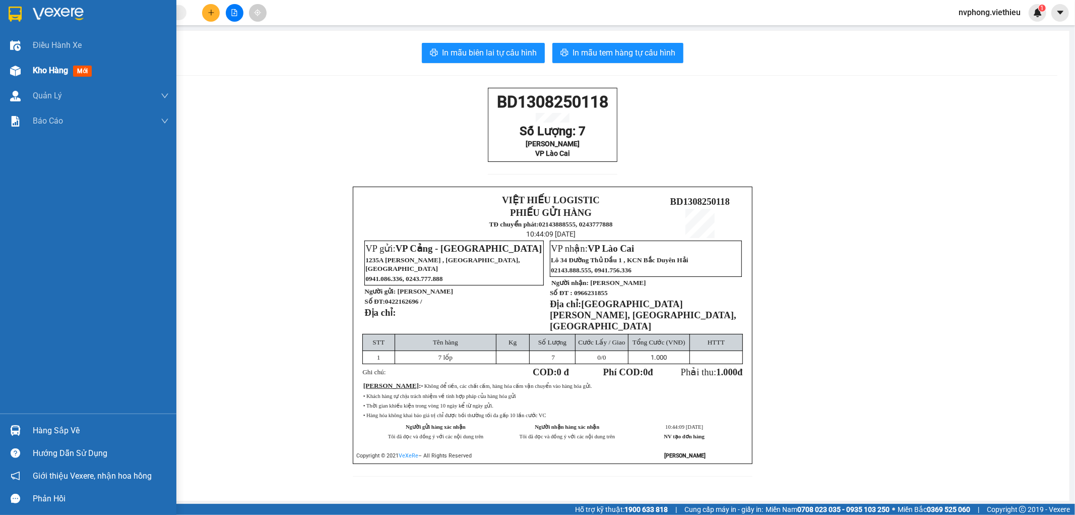
click at [31, 67] on div "Kho hàng mới" at bounding box center [88, 70] width 176 height 25
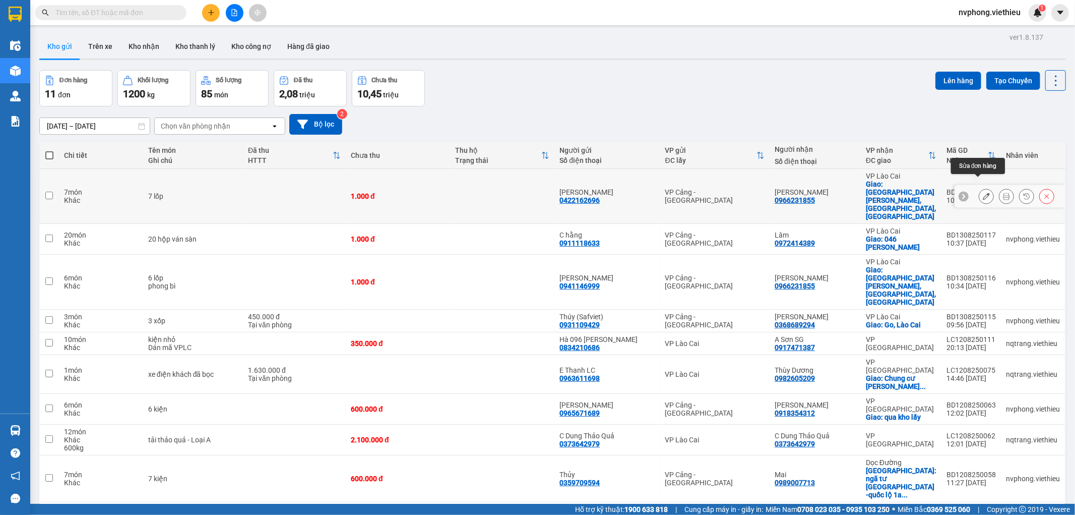
click at [983, 193] on icon at bounding box center [986, 196] width 7 height 7
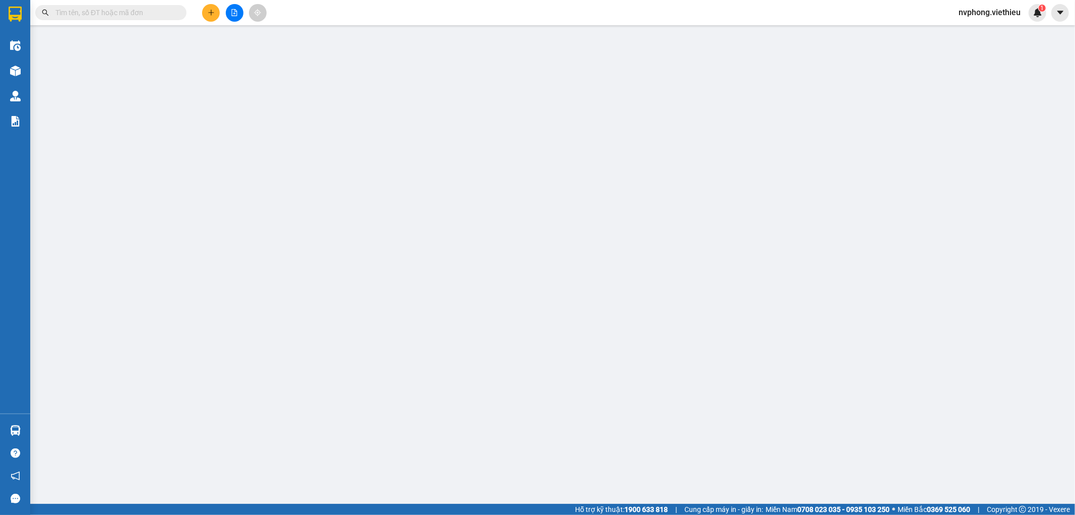
type input "0422162696"
type input "[PERSON_NAME]"
type input "0966231855"
type input "[PERSON_NAME]"
checkbox input "true"
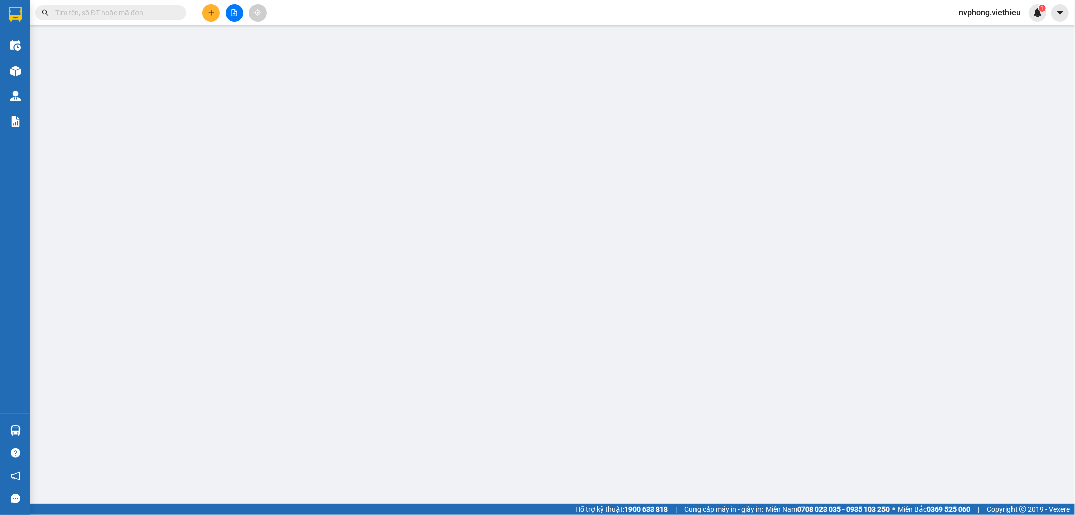
type input "[GEOGRAPHIC_DATA][PERSON_NAME], [GEOGRAPHIC_DATA], [GEOGRAPHIC_DATA]"
type input "1.000"
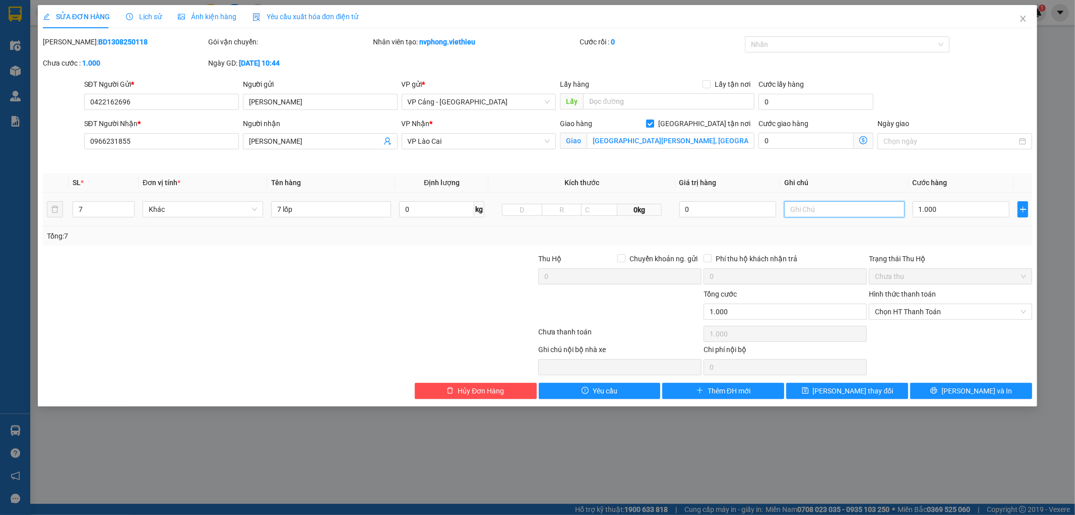
click at [845, 207] on input "text" at bounding box center [844, 209] width 120 height 16
type input "phong bì"
click at [866, 392] on span "[PERSON_NAME] thay đổi" at bounding box center [853, 390] width 81 height 11
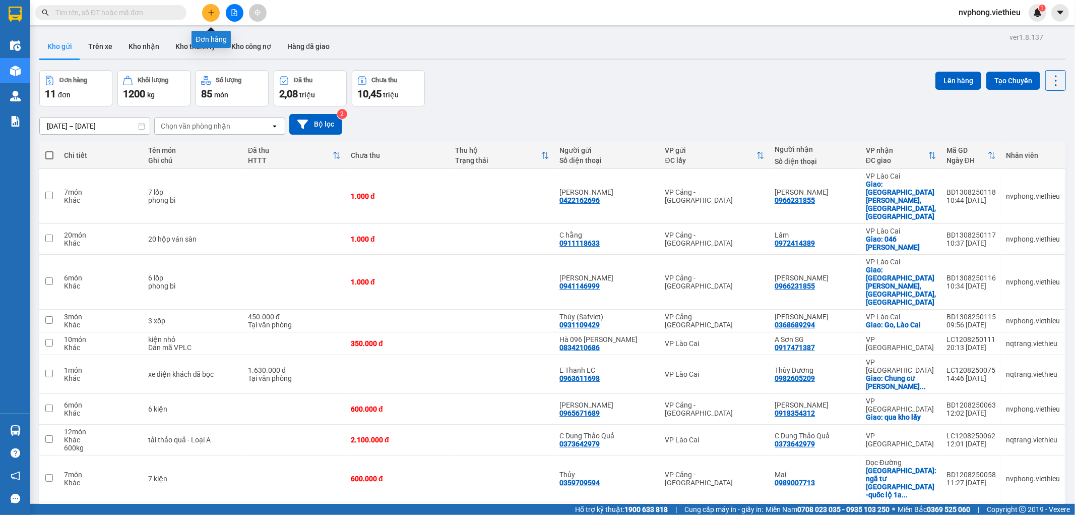
click at [208, 7] on button at bounding box center [211, 13] width 18 height 18
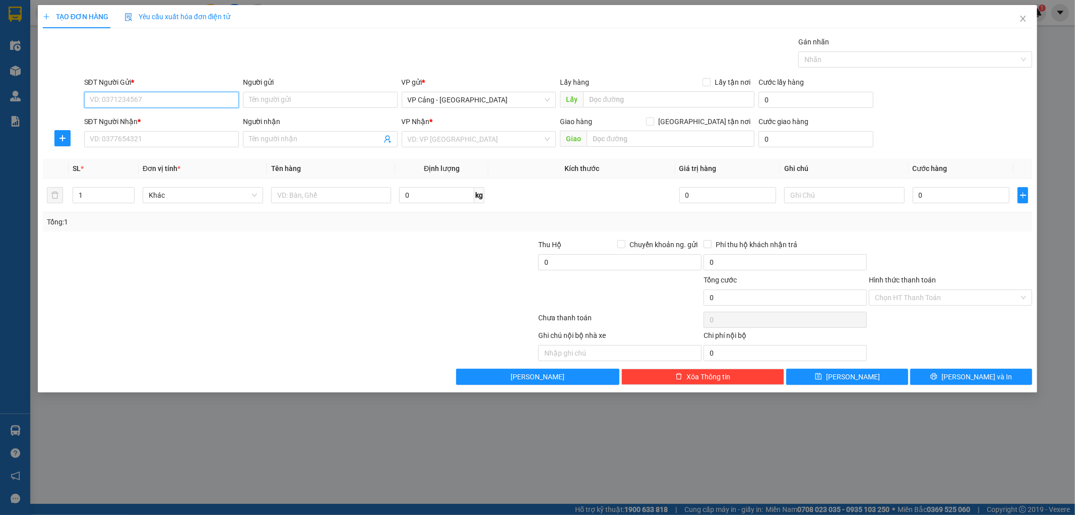
click at [114, 97] on input "SĐT Người Gửi *" at bounding box center [161, 100] width 155 height 16
click at [145, 118] on div "0868151936 - [PERSON_NAME]" at bounding box center [161, 119] width 143 height 11
type input "0868151936"
type input "[PERSON_NAME]"
type input "0868151936"
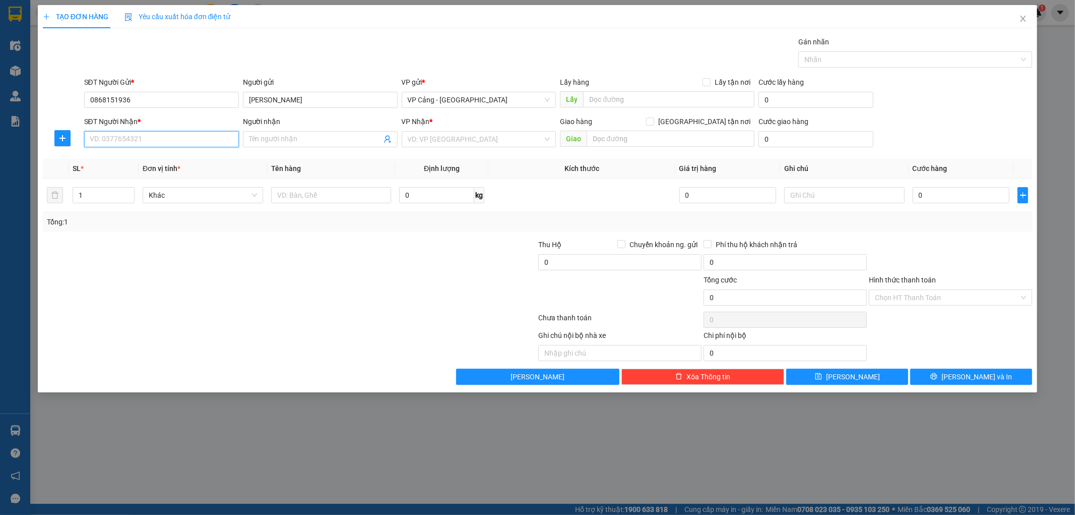
click at [145, 140] on input "SĐT Người Nhận *" at bounding box center [161, 139] width 155 height 16
click at [145, 160] on div "0962166392 - 054 [PERSON_NAME]" at bounding box center [161, 159] width 143 height 11
type input "0962166392"
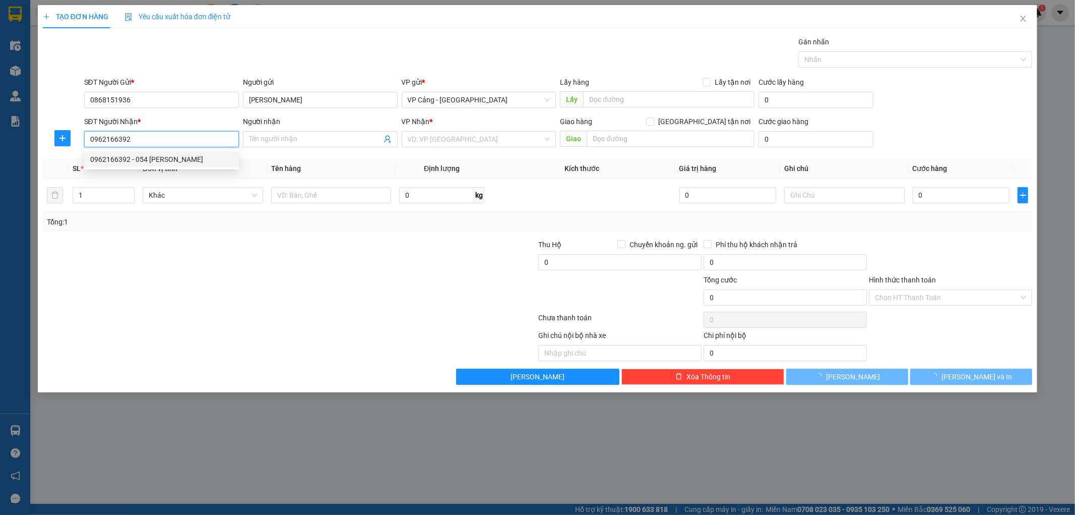
type input "054 [PERSON_NAME]"
checkbox input "true"
type input "036 -[PERSON_NAME] , Tp lào cai"
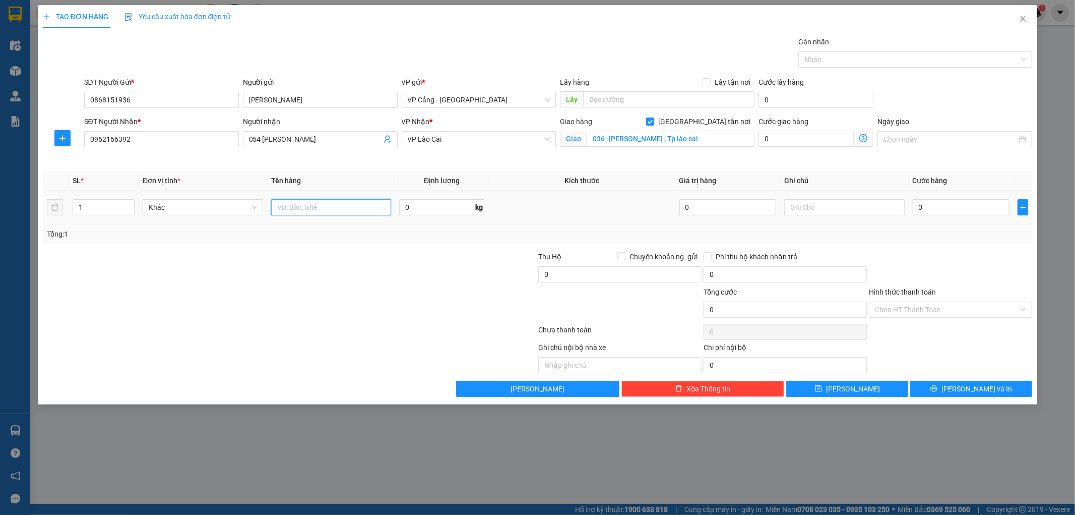
click at [308, 205] on input "text" at bounding box center [331, 207] width 120 height 16
type input "1 kiện"
click at [942, 209] on input "0" at bounding box center [961, 207] width 97 height 16
type input "1"
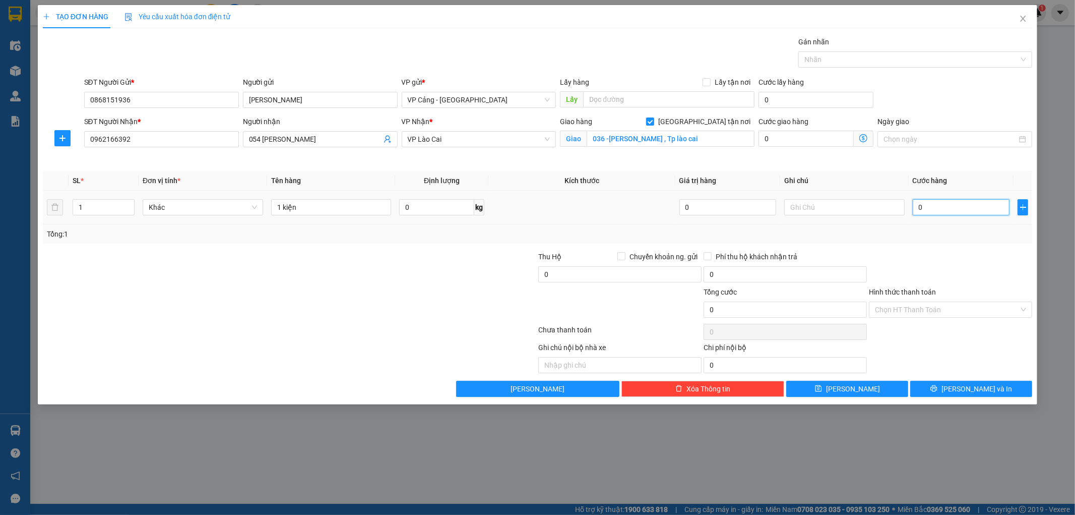
type input "1"
type input "1.000"
drag, startPoint x: 931, startPoint y: 235, endPoint x: 952, endPoint y: 286, distance: 55.1
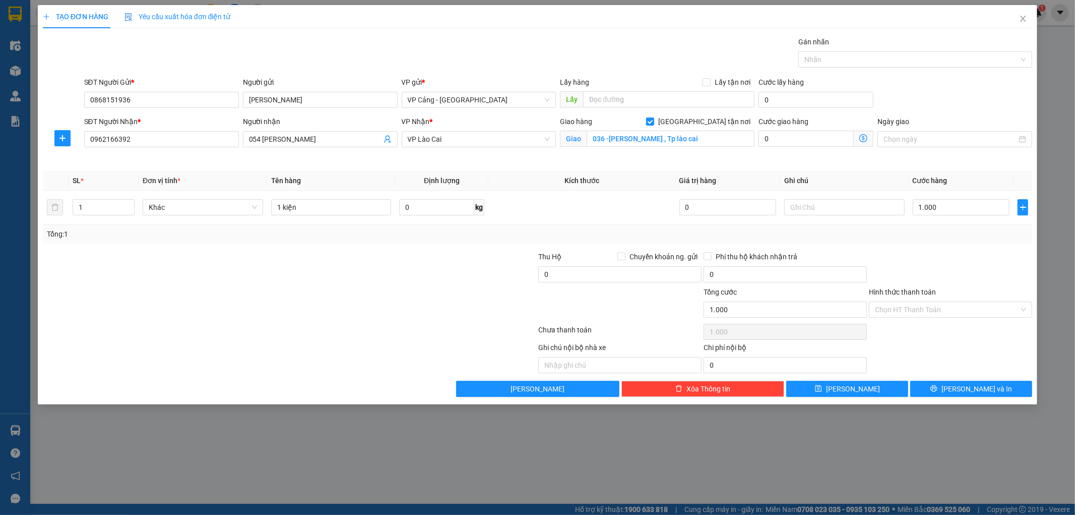
click at [931, 236] on div "Tổng: 1" at bounding box center [538, 233] width 982 height 11
click at [939, 386] on button "[PERSON_NAME] và In" at bounding box center [971, 389] width 122 height 16
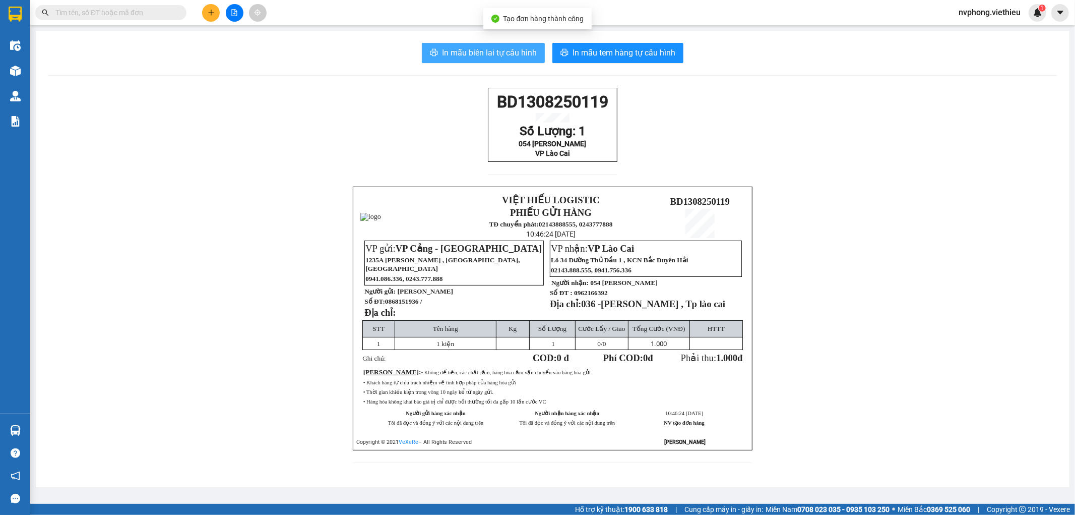
click at [498, 56] on span "In mẫu biên lai tự cấu hình" at bounding box center [489, 52] width 95 height 13
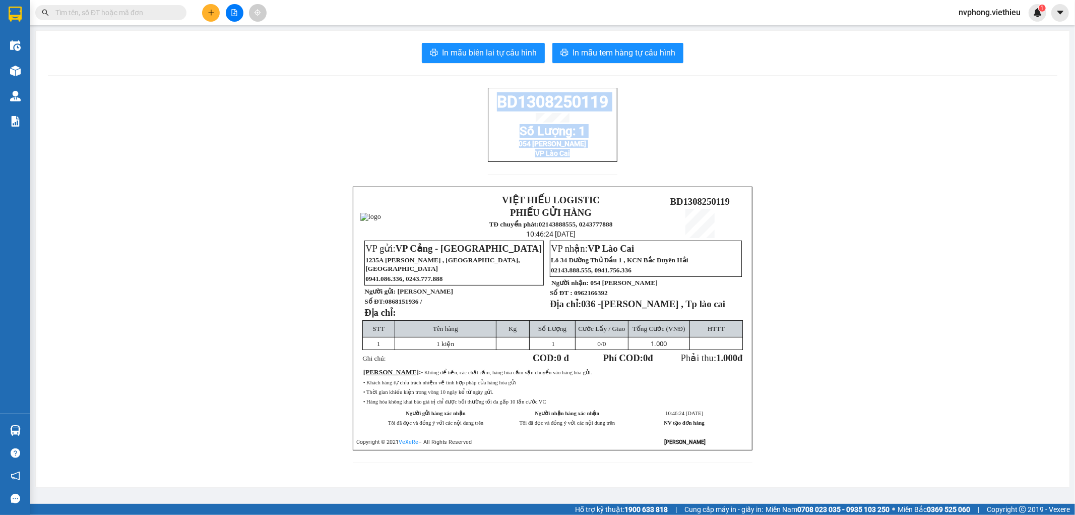
drag, startPoint x: 487, startPoint y: 103, endPoint x: 587, endPoint y: 170, distance: 120.7
click at [587, 170] on div "BD1308250119 Số Lượng: 1 054 [PERSON_NAME] VP Lào Cai" at bounding box center [553, 137] width 130 height 99
copy div "BD1308250119 Số Lượng: 1 054 [PERSON_NAME] VP [GEOGRAPHIC_DATA]"
click at [213, 16] on icon "plus" at bounding box center [211, 12] width 7 height 7
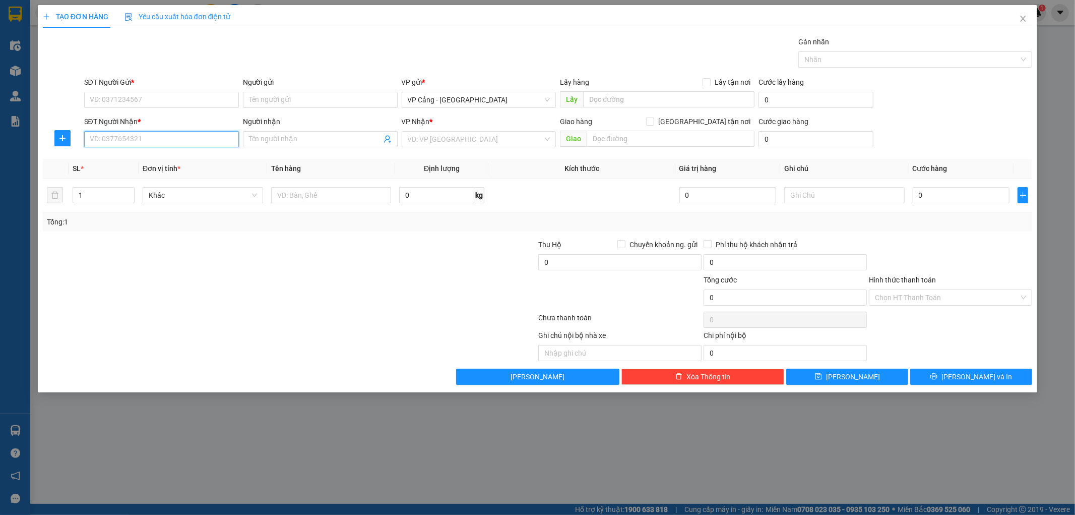
click at [166, 137] on input "SĐT Người Nhận *" at bounding box center [161, 139] width 155 height 16
click at [268, 135] on input "Người nhận" at bounding box center [315, 139] width 133 height 11
click at [287, 145] on span "[PERSON_NAME]" at bounding box center [320, 139] width 155 height 16
click at [283, 139] on input "[PERSON_NAME]" at bounding box center [315, 139] width 133 height 11
drag, startPoint x: 283, startPoint y: 139, endPoint x: 233, endPoint y: 143, distance: 50.6
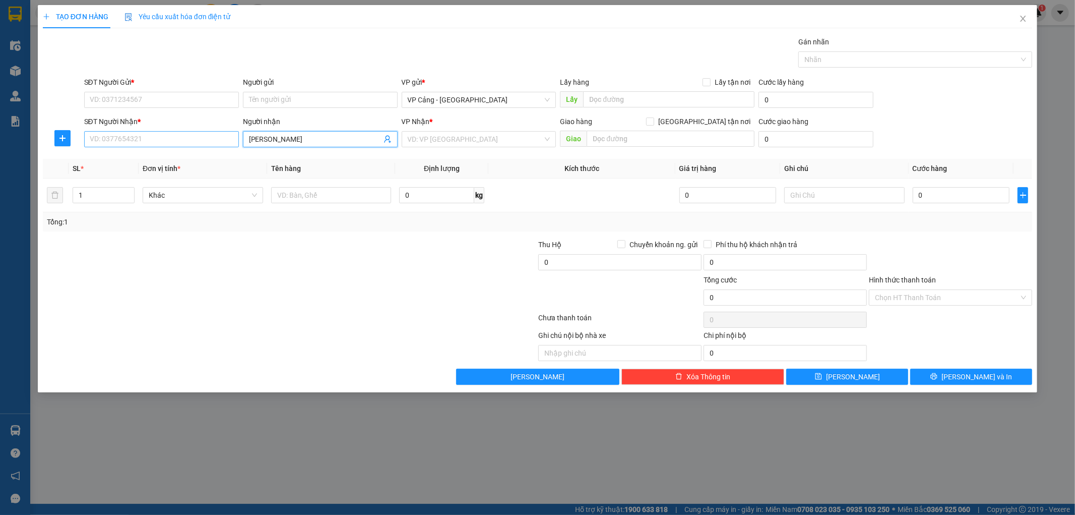
click at [233, 143] on div "SĐT Người Nhận * VD: 0377654321 Người nhận [PERSON_NAME] VP Nhận * VD: VP Sài G…" at bounding box center [558, 133] width 953 height 35
type input "[PERSON_NAME]"
click at [260, 162] on div "Trinh tuấn - 0912542108" at bounding box center [320, 159] width 143 height 11
type input "0912542108"
type input "Trinh tuấn"
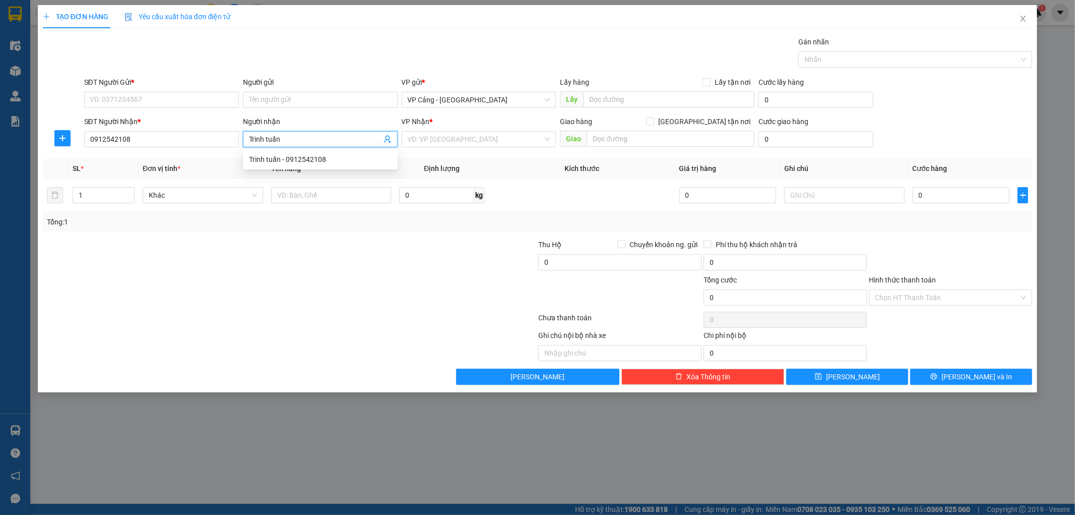
checkbox input "true"
type input "Chợ gốc mít, lào cai"
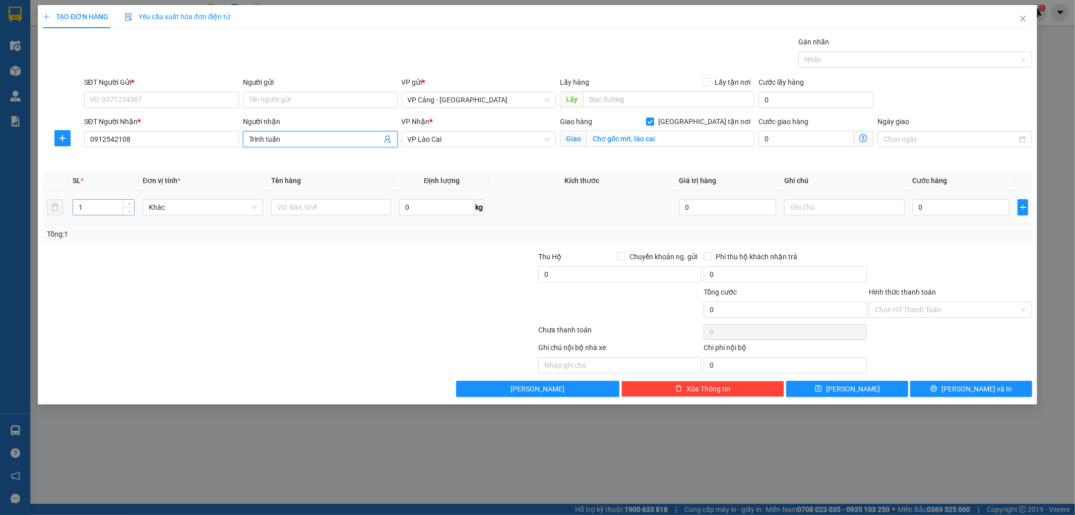
type input "Trinh tuấn"
drag, startPoint x: 94, startPoint y: 213, endPoint x: 58, endPoint y: 217, distance: 36.0
click at [58, 217] on tr "1 Khác 0 kg 0 0" at bounding box center [538, 208] width 990 height 34
type input "4"
drag, startPoint x: 273, startPoint y: 254, endPoint x: 306, endPoint y: 210, distance: 54.5
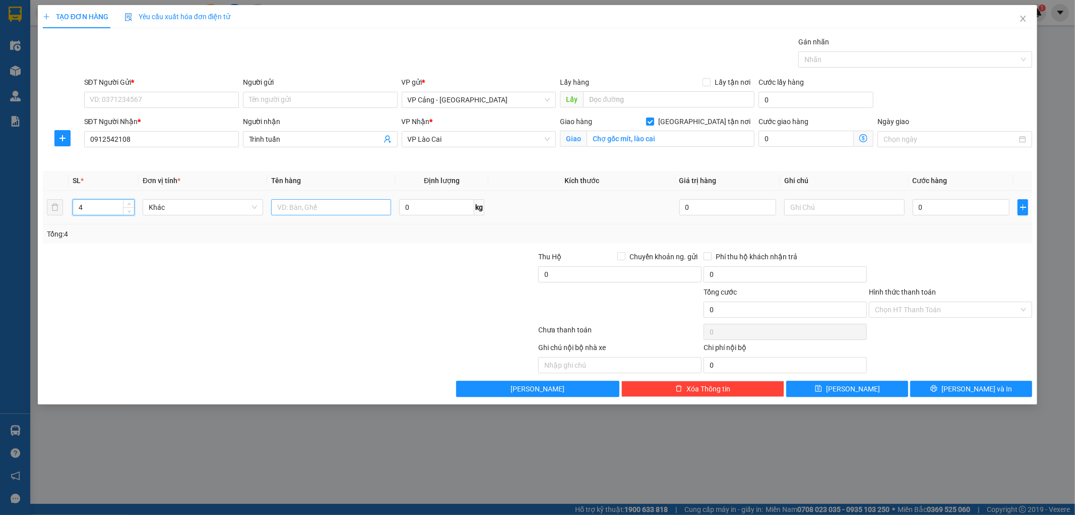
click at [274, 254] on div at bounding box center [207, 268] width 331 height 35
click at [306, 210] on input "text" at bounding box center [331, 207] width 120 height 16
type input "4 tải"
click at [957, 209] on input "0" at bounding box center [961, 207] width 97 height 16
type input "1"
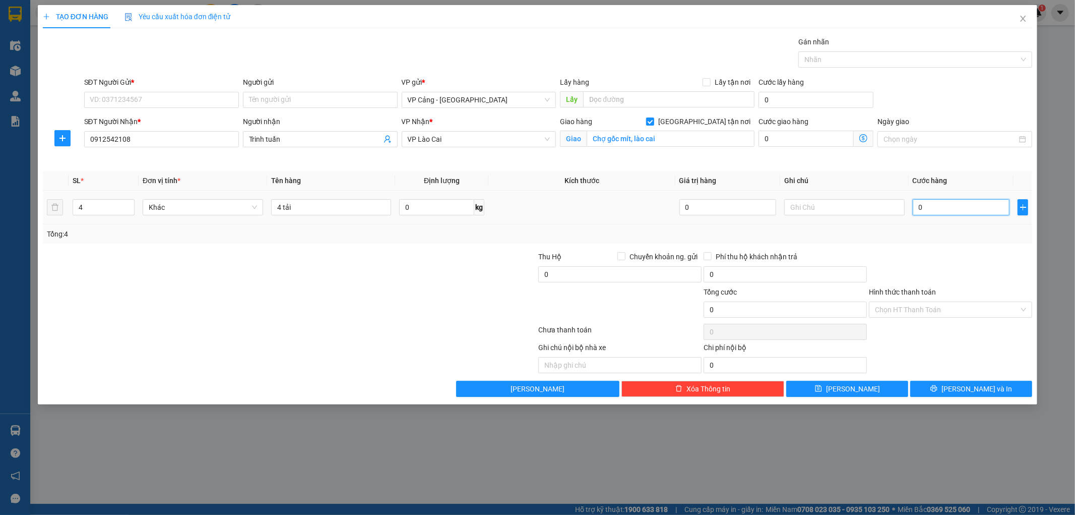
type input "1"
type input "1.000"
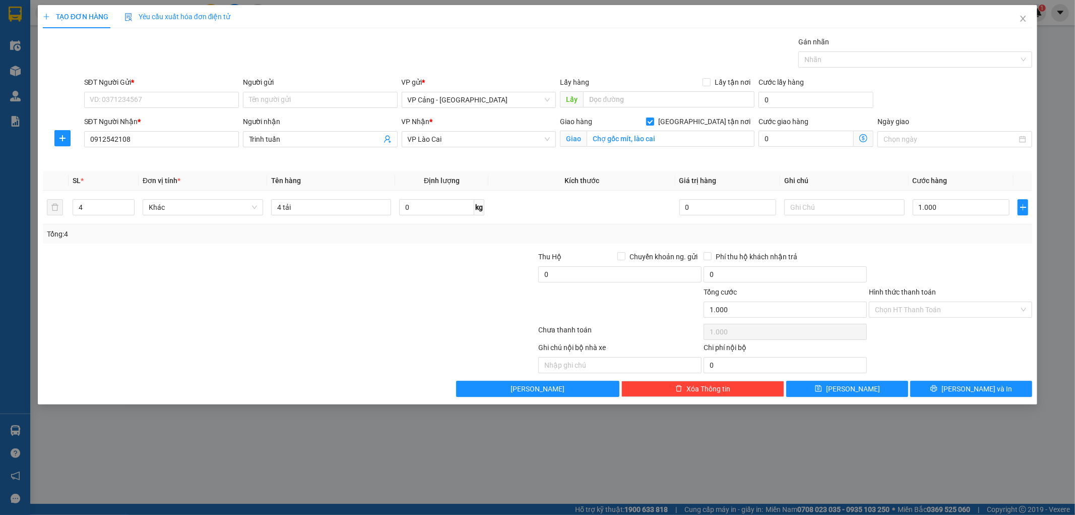
click at [938, 251] on div at bounding box center [950, 268] width 165 height 35
click at [153, 102] on input "SĐT Người Gửi *" at bounding box center [161, 100] width 155 height 16
click at [256, 99] on input "Người gửi" at bounding box center [320, 100] width 155 height 16
click at [175, 101] on input "SĐT Người Gửi *" at bounding box center [161, 100] width 155 height 16
click at [294, 102] on input "Người gửi" at bounding box center [320, 100] width 155 height 16
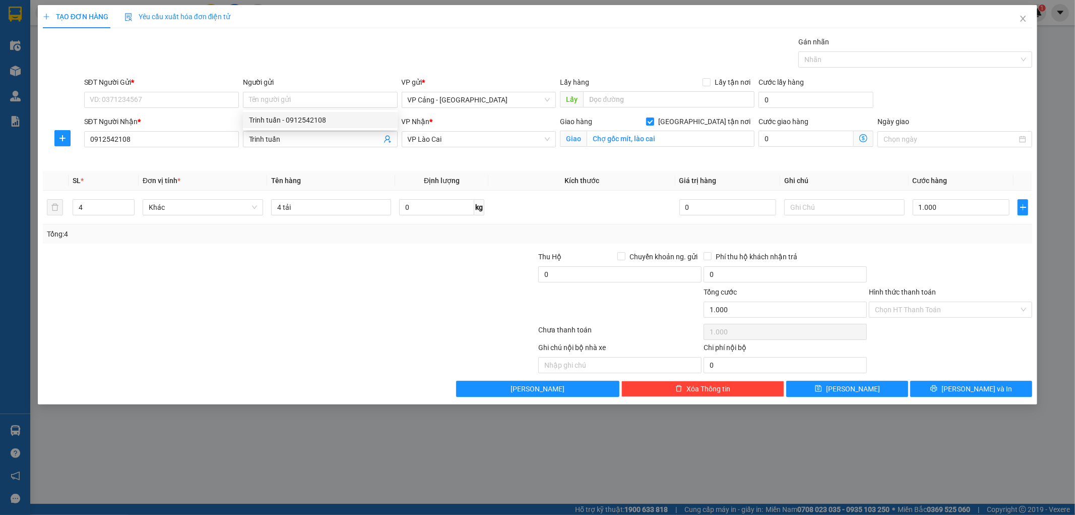
click at [226, 268] on div at bounding box center [207, 268] width 331 height 35
click at [129, 99] on input "SĐT Người Gửi *" at bounding box center [161, 100] width 155 height 16
click at [127, 122] on div "0904322971 - Thiết Chính" at bounding box center [161, 119] width 143 height 11
type input "0904322971"
type input "Thiết Chính"
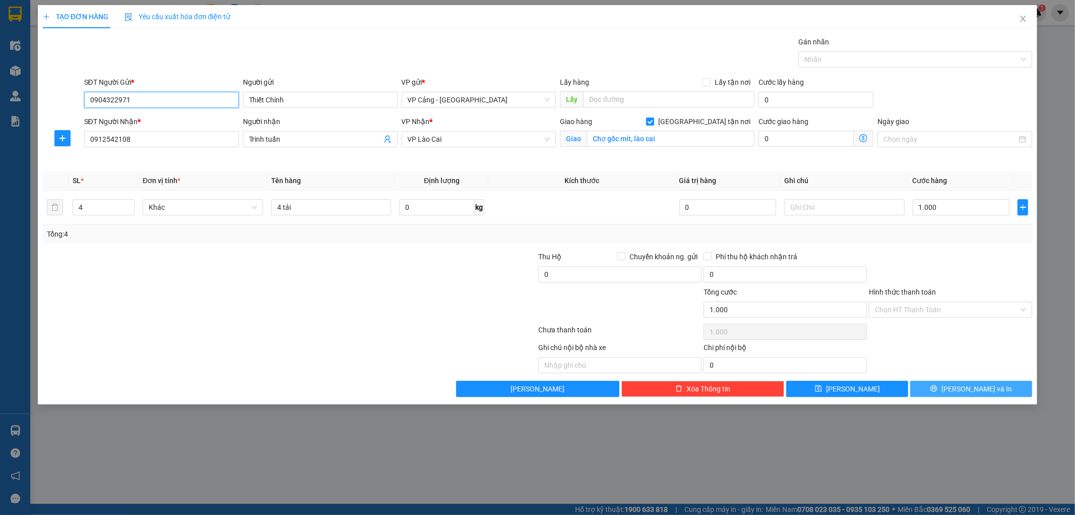
type input "0904322971"
click at [945, 390] on button "[PERSON_NAME] và In" at bounding box center [971, 389] width 122 height 16
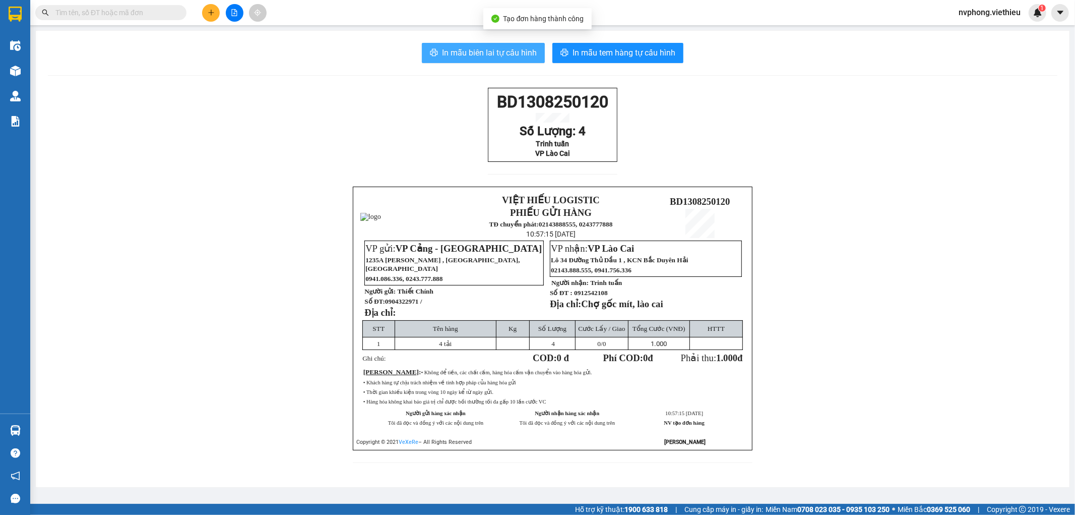
click at [495, 54] on span "In mẫu biên lai tự cấu hình" at bounding box center [489, 52] width 95 height 13
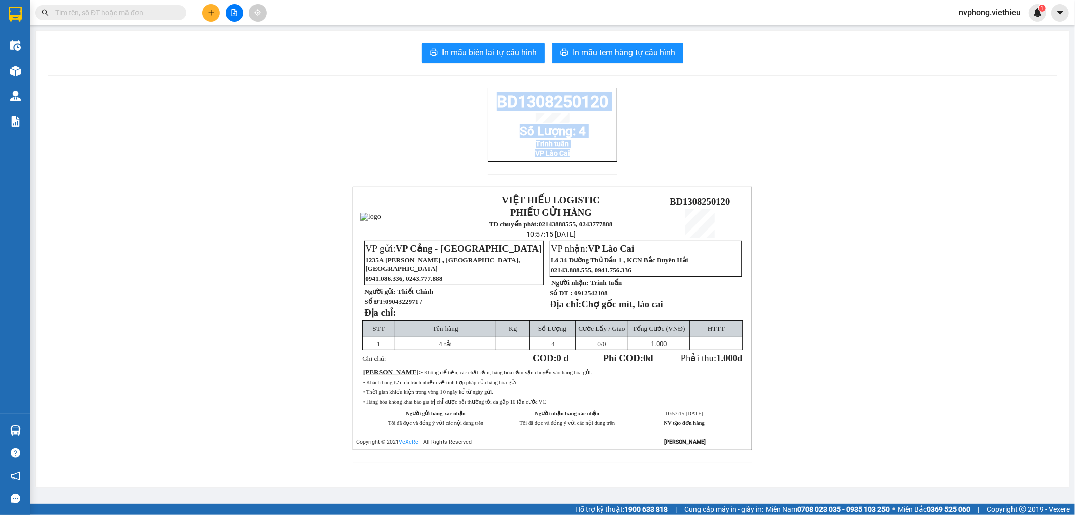
drag, startPoint x: 491, startPoint y: 102, endPoint x: 590, endPoint y: 170, distance: 120.3
click at [590, 170] on div "BD1308250120 Số Lượng: 4 Trinh tuấn VP Lào Cai" at bounding box center [553, 137] width 130 height 99
copy div "BD1308250120 Số Lượng: 4 Trinh tuấn VP Lào Cai"
click at [213, 11] on icon "plus" at bounding box center [211, 12] width 7 height 7
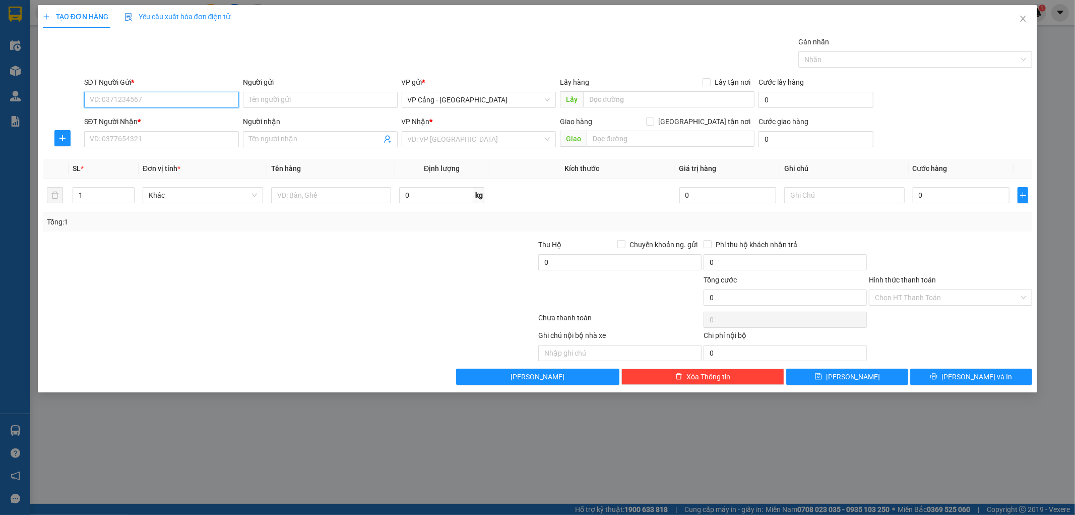
click at [117, 102] on input "SĐT Người Gửi *" at bounding box center [161, 100] width 155 height 16
click at [111, 126] on div "0987801053 - Hiện" at bounding box center [161, 120] width 155 height 16
type input "0987801053"
type input "Hiện"
type input "0987801053"
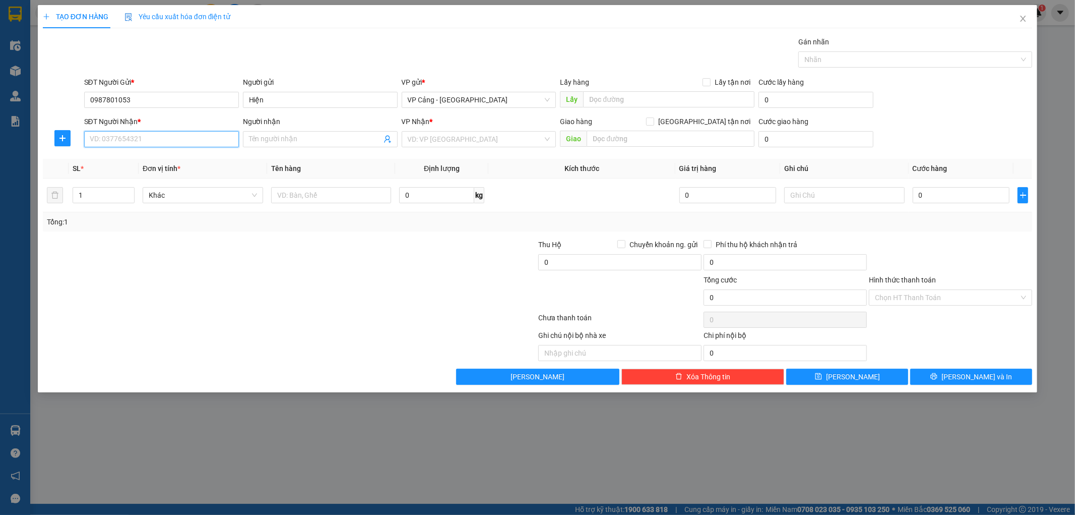
click at [112, 137] on input "SĐT Người Nhận *" at bounding box center [161, 139] width 155 height 16
click at [118, 157] on div "0966499393 - Ngọc Mai LC" at bounding box center [161, 159] width 143 height 11
type input "0966499393"
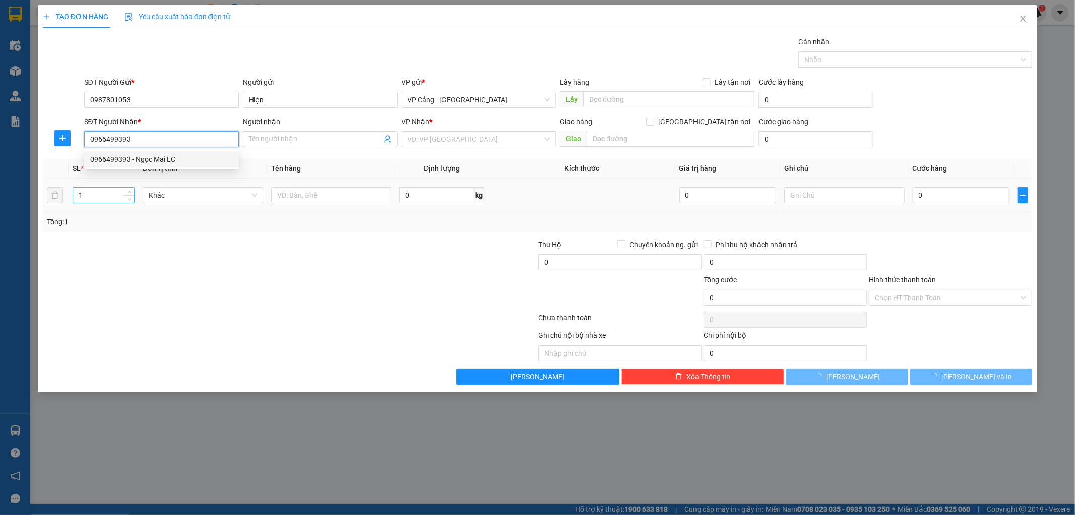
type input "Ngọc Mai LC"
checkbox input "true"
type input "185 [PERSON_NAME], LC"
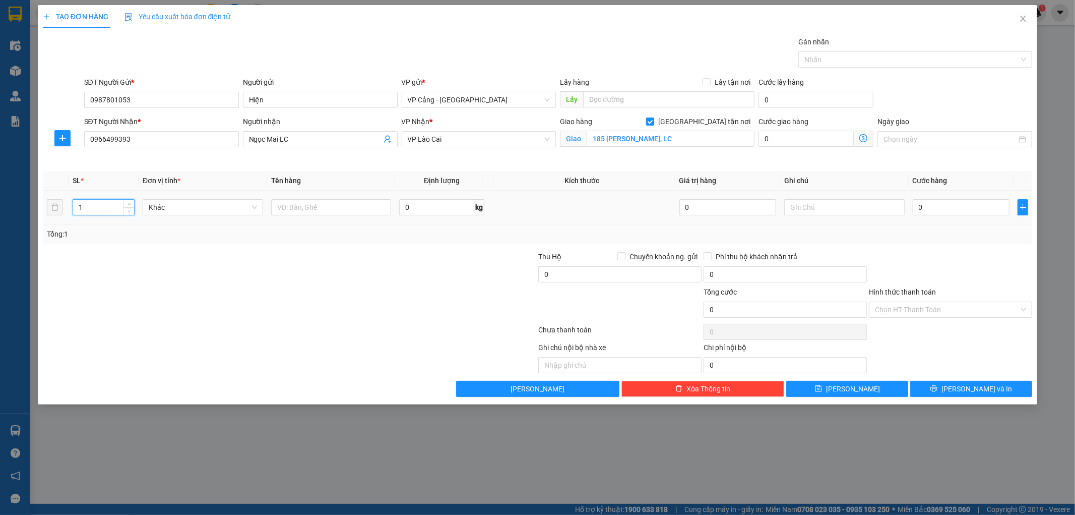
drag, startPoint x: 88, startPoint y: 209, endPoint x: 59, endPoint y: 219, distance: 30.0
click at [59, 219] on tr "1 Khác 0 kg 0 0" at bounding box center [538, 208] width 990 height 34
type input "5"
click at [325, 205] on input "text" at bounding box center [331, 207] width 120 height 16
type input "5 cây vải"
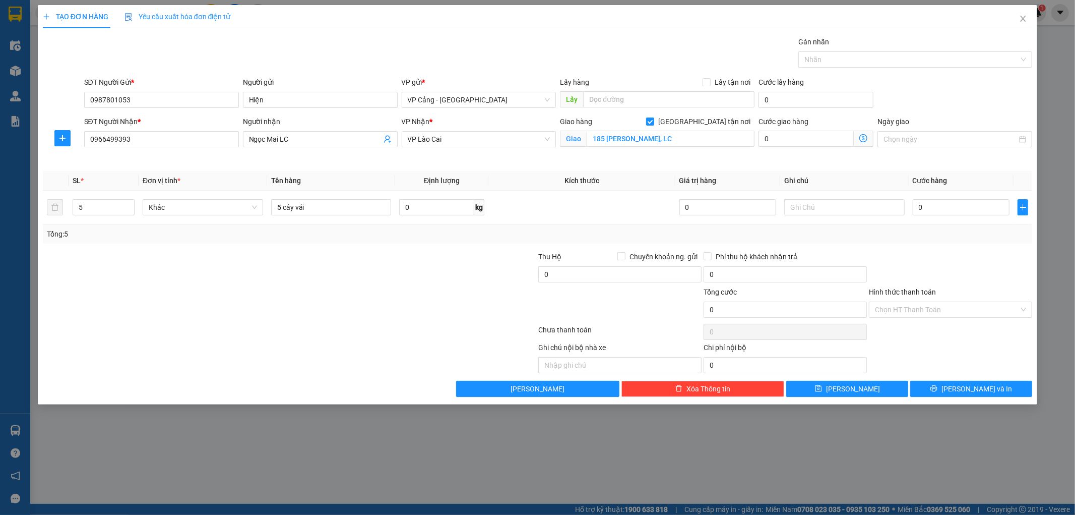
click at [304, 288] on div at bounding box center [207, 303] width 331 height 35
click at [930, 204] on input "0" at bounding box center [961, 207] width 97 height 16
type input "1"
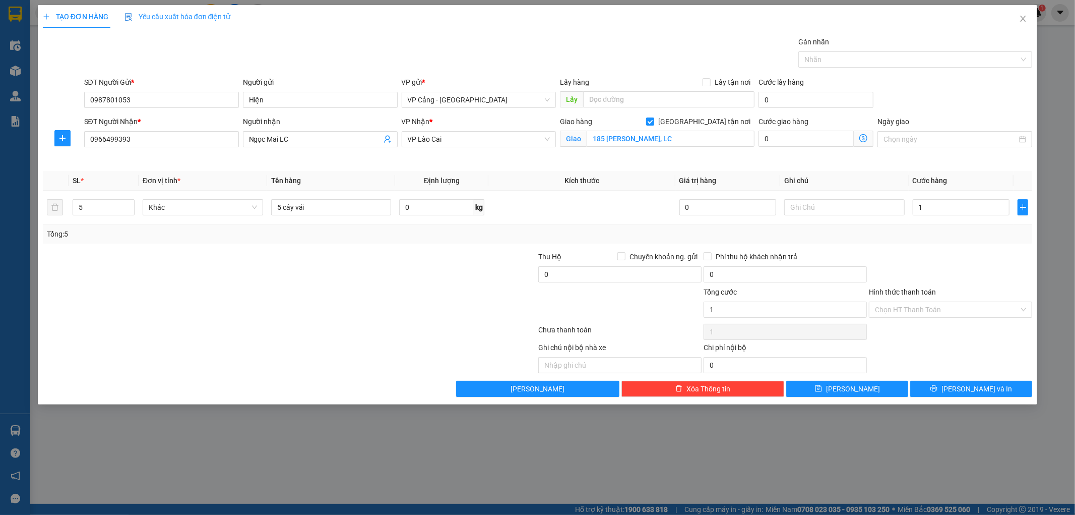
type input "1.000"
click at [923, 251] on div at bounding box center [950, 268] width 165 height 35
click at [963, 386] on span "[PERSON_NAME] và In" at bounding box center [977, 388] width 71 height 11
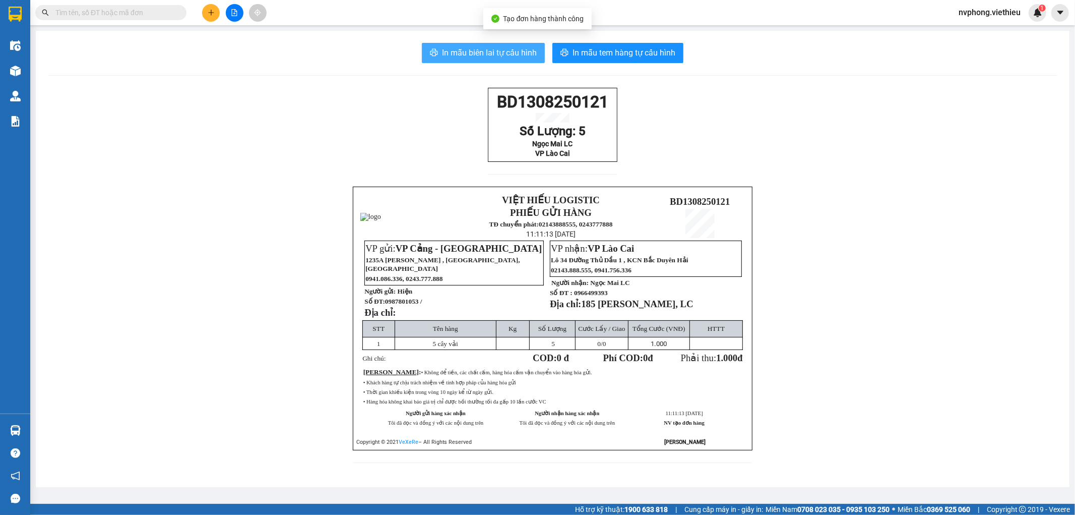
click at [485, 54] on span "In mẫu biên lai tự cấu hình" at bounding box center [489, 52] width 95 height 13
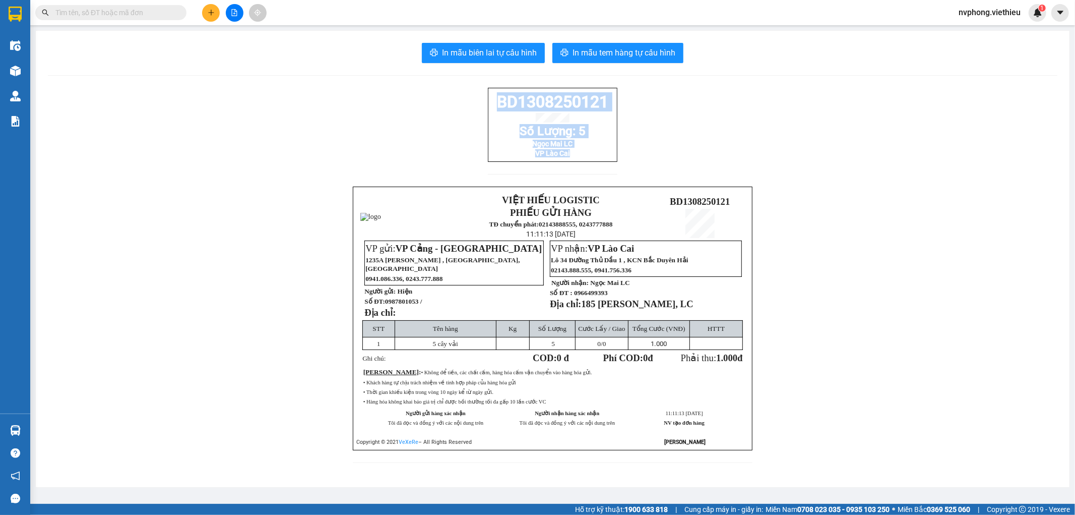
drag, startPoint x: 490, startPoint y: 101, endPoint x: 587, endPoint y: 164, distance: 115.5
click at [587, 162] on div "BD1308250121 Số Lượng: 5 Ngọc Mai LC VP Lào Cai" at bounding box center [553, 125] width 130 height 74
copy div "BD1308250121 Số Lượng: 5 Ngọc Mai LC VP Lào Cai"
click at [109, 12] on input "text" at bounding box center [114, 12] width 119 height 11
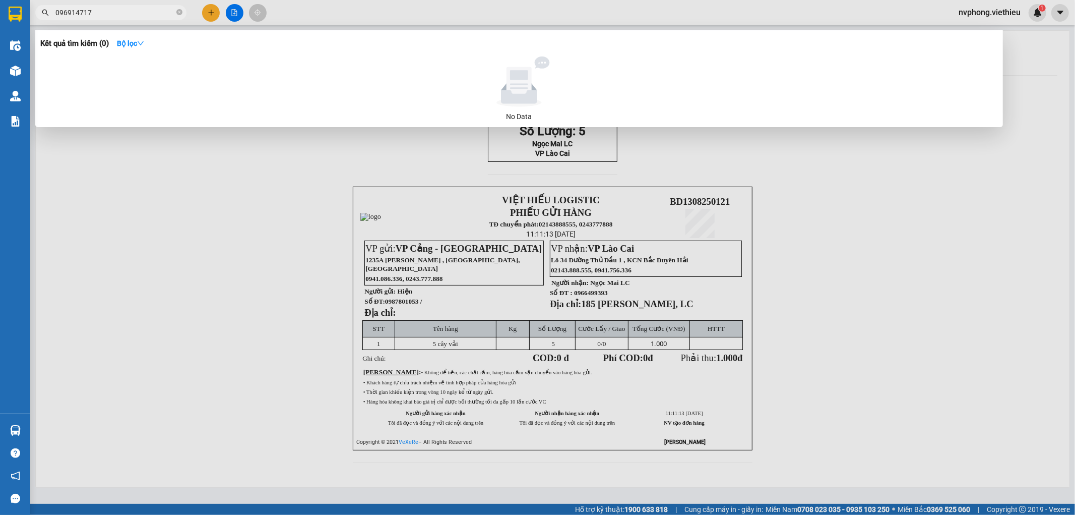
type input "0969147175"
